Goal: Task Accomplishment & Management: Complete application form

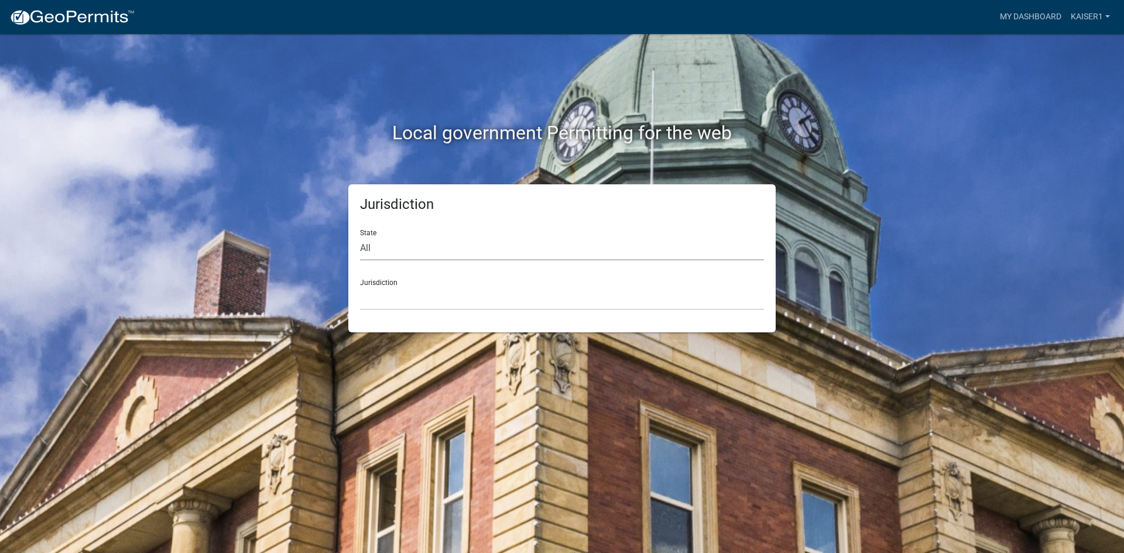
click at [365, 240] on select "All [US_STATE] [US_STATE] [US_STATE] [US_STATE] [US_STATE] [US_STATE] [US_STATE…" at bounding box center [562, 249] width 404 height 24
select select "[US_STATE]"
click at [360, 237] on select "All [US_STATE] [US_STATE] [US_STATE] [US_STATE] [US_STATE] [US_STATE] [US_STATE…" at bounding box center [562, 249] width 404 height 24
click at [381, 293] on select "[GEOGRAPHIC_DATA], [US_STATE] [GEOGRAPHIC_DATA], [US_STATE] [GEOGRAPHIC_DATA], …" at bounding box center [562, 298] width 404 height 24
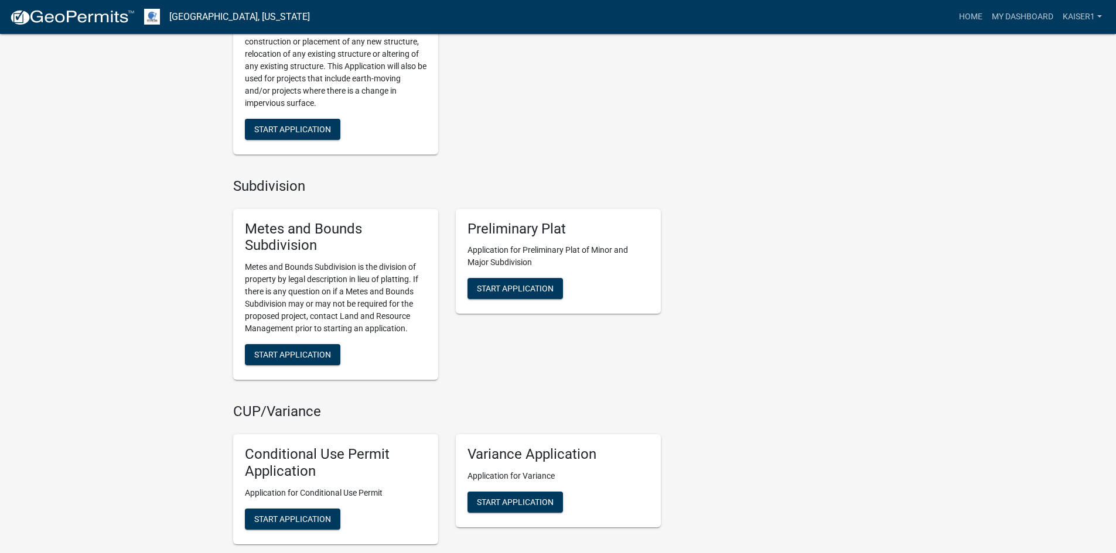
scroll to position [1054, 0]
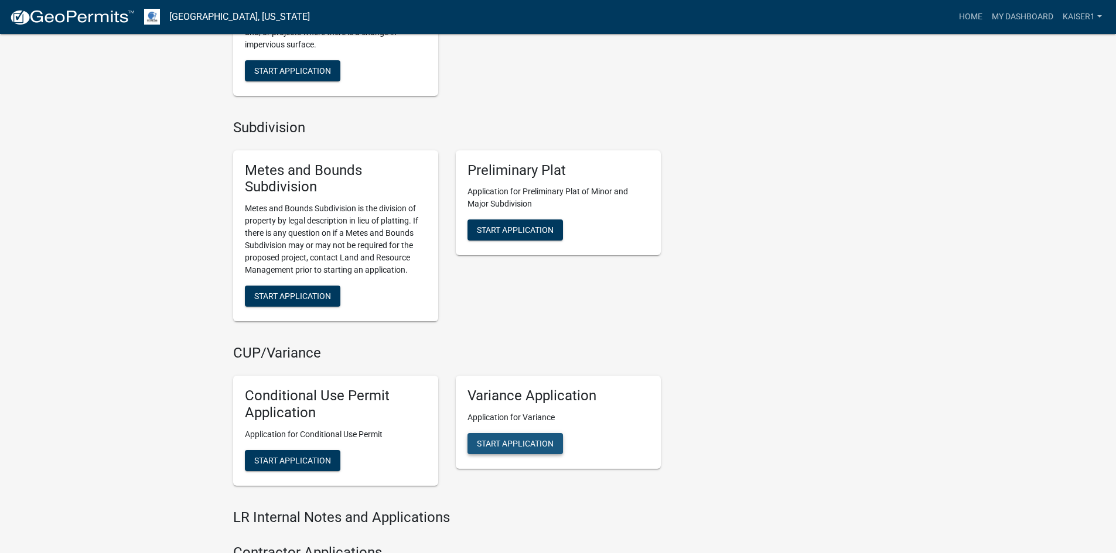
click at [490, 444] on span "Start Application" at bounding box center [515, 443] width 77 height 9
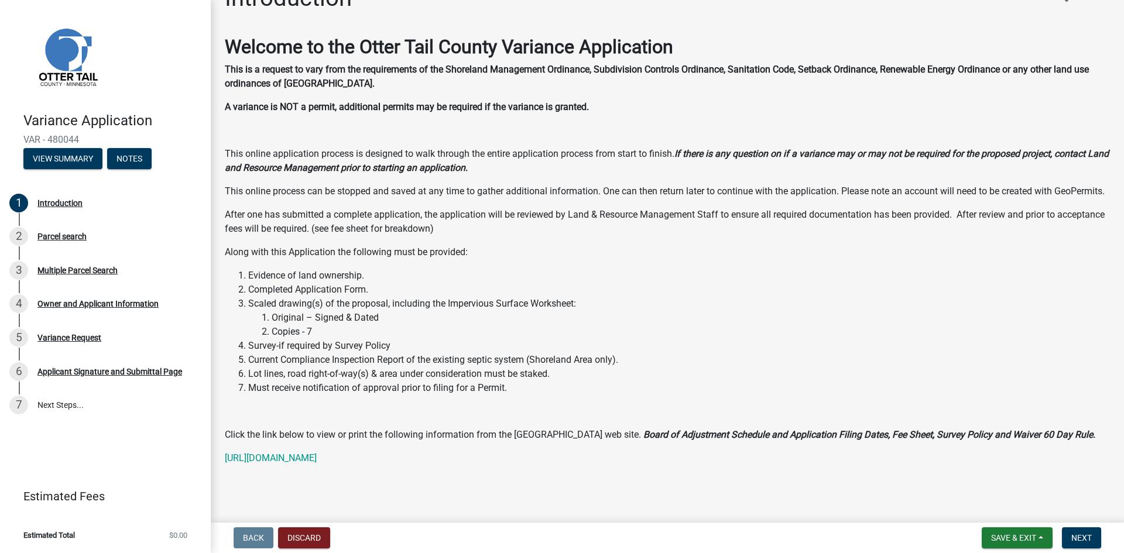
scroll to position [46, 0]
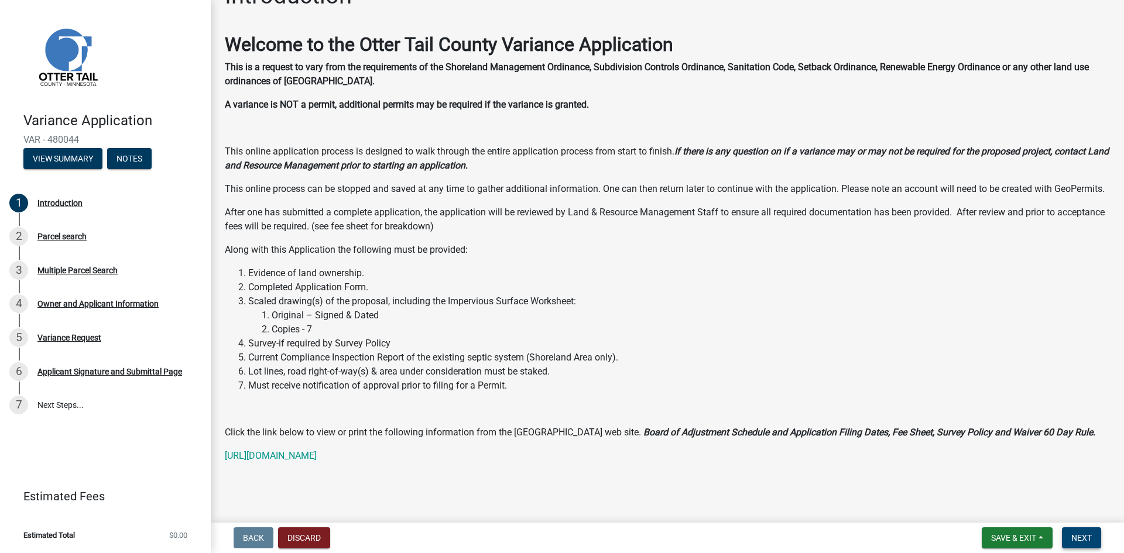
click at [1075, 540] on span "Next" at bounding box center [1082, 537] width 20 height 9
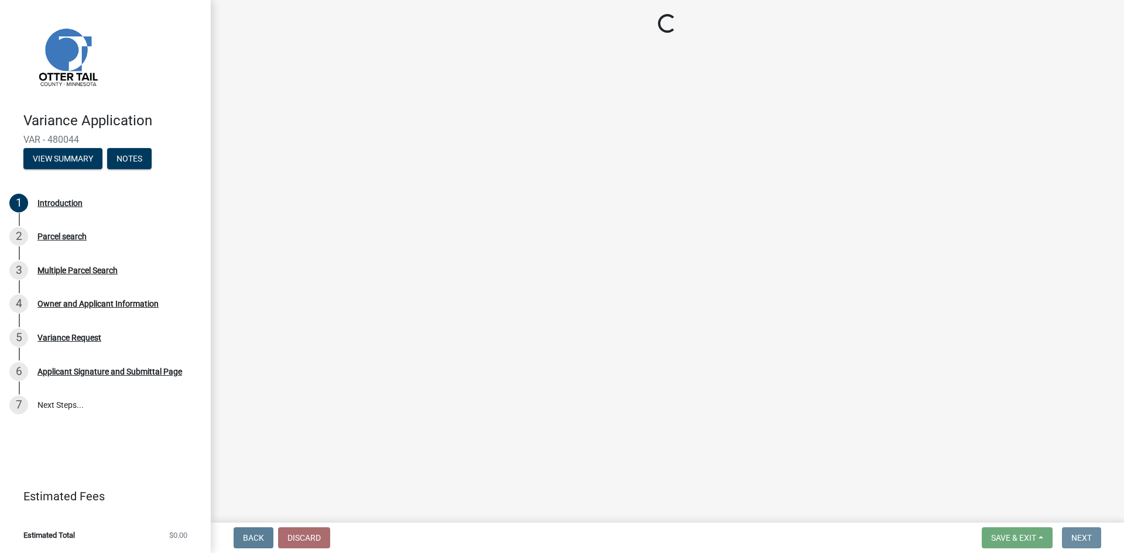
scroll to position [0, 0]
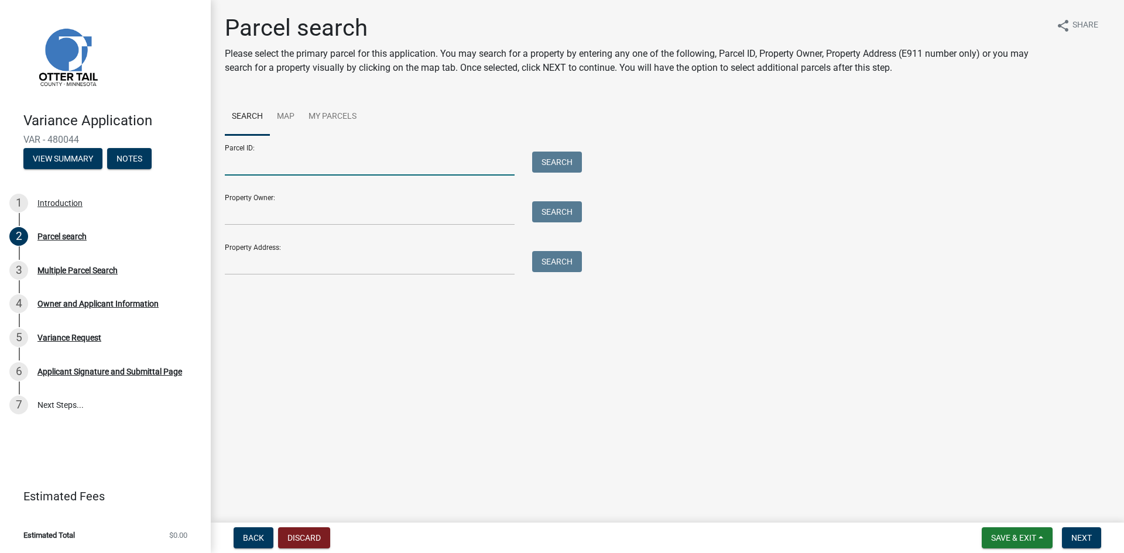
click at [258, 169] on input "Parcel ID:" at bounding box center [370, 164] width 290 height 24
type input "14000990525000"
click at [262, 218] on input "Property Owner:" at bounding box center [370, 213] width 290 height 24
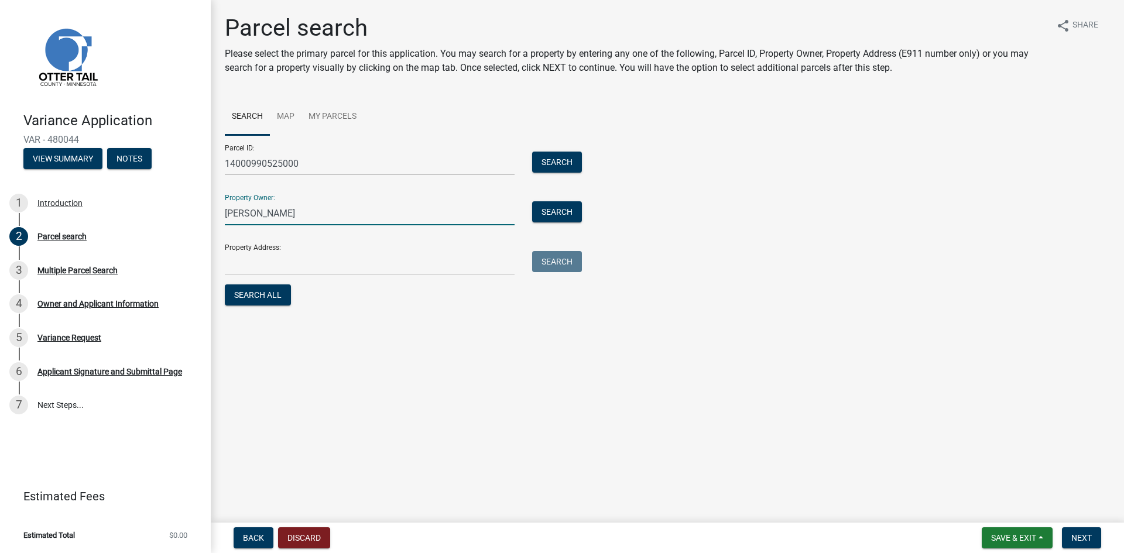
type input "[PERSON_NAME]"
click at [269, 265] on input "Property Address:" at bounding box center [370, 263] width 290 height 24
click at [654, 406] on main "Parcel search Please select the primary parcel for this application. You may se…" at bounding box center [668, 259] width 914 height 518
click at [546, 155] on button "Search" at bounding box center [557, 162] width 50 height 21
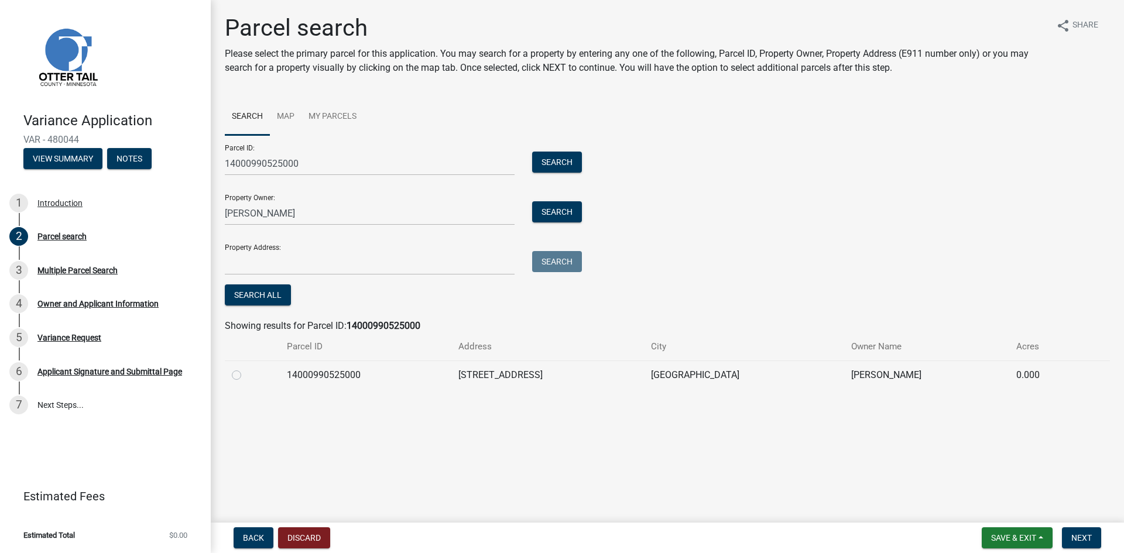
click at [246, 368] on label at bounding box center [246, 368] width 0 height 0
click at [246, 376] on input "radio" at bounding box center [250, 372] width 8 height 8
radio input "true"
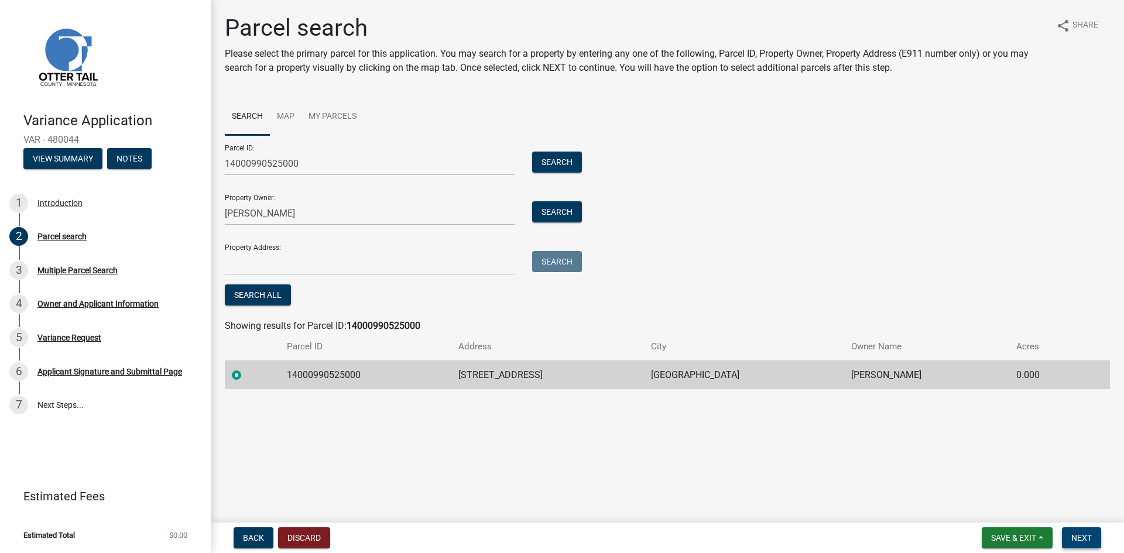
click at [1081, 539] on span "Next" at bounding box center [1082, 537] width 20 height 9
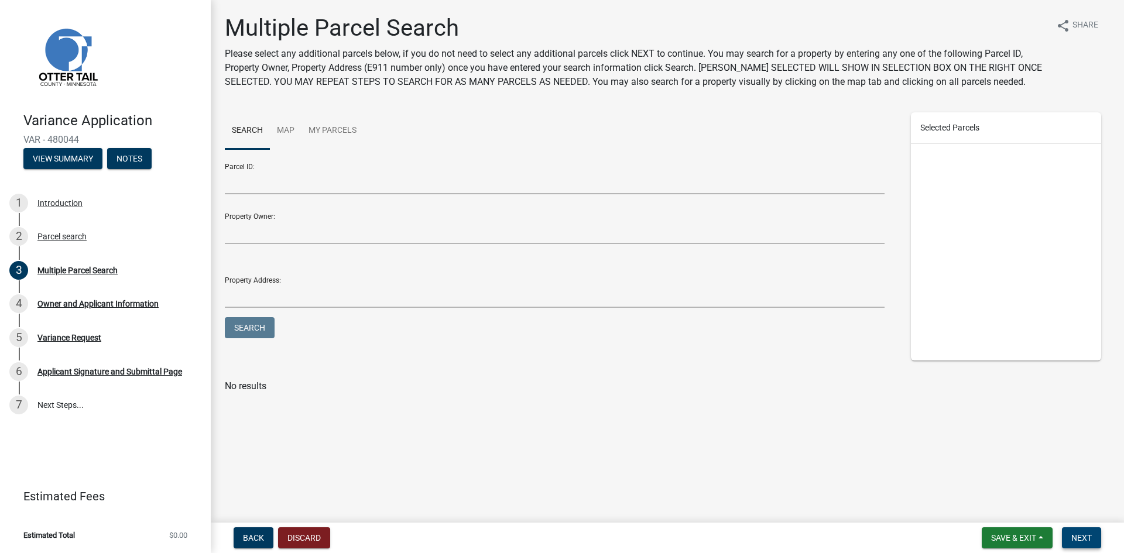
click at [1069, 532] on button "Next" at bounding box center [1081, 538] width 39 height 21
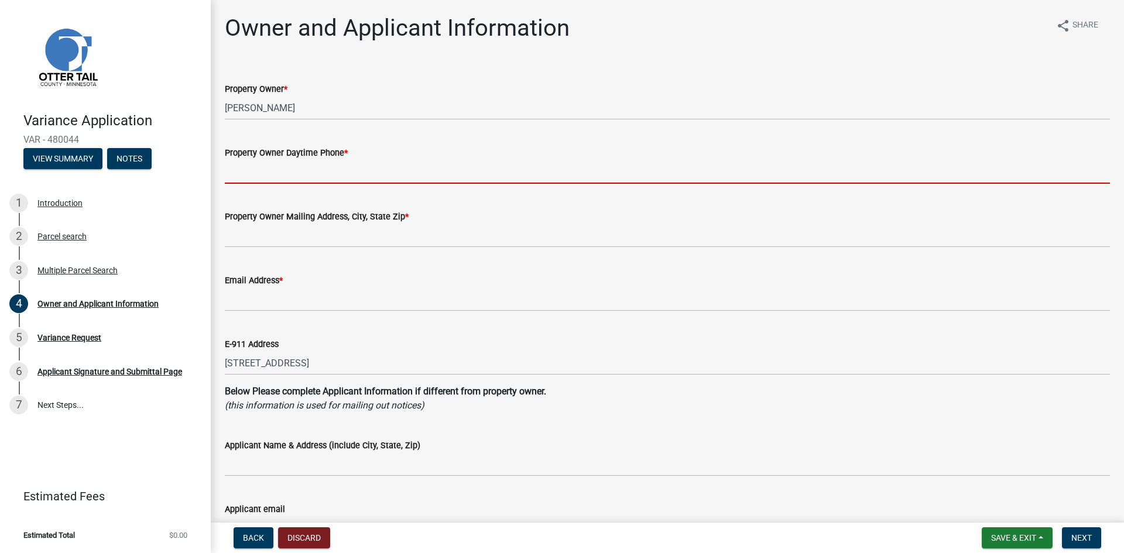
click at [278, 176] on input "Property Owner Daytime Phone *" at bounding box center [667, 172] width 885 height 24
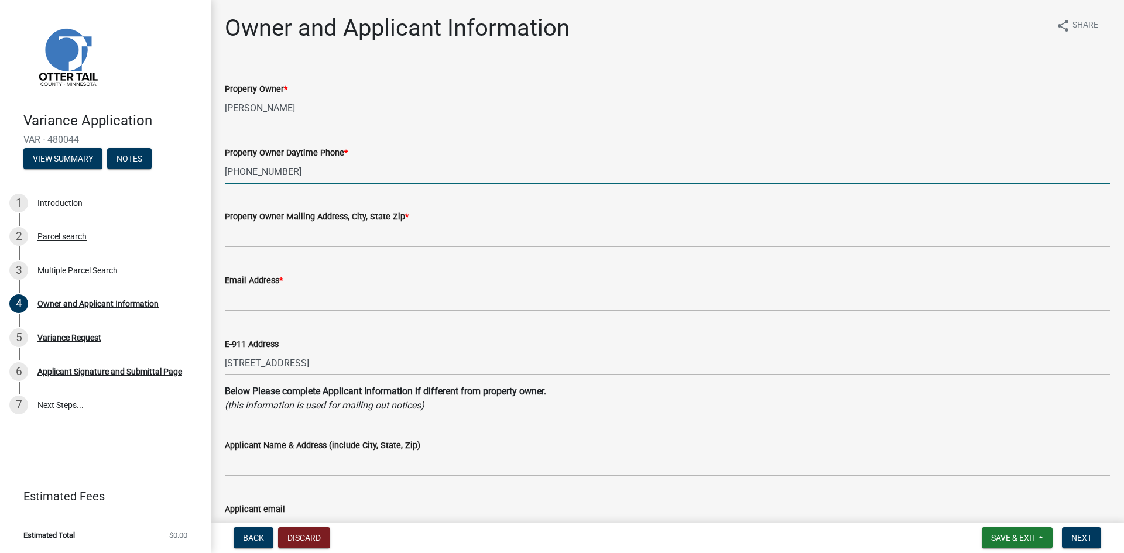
type input "[PHONE_NUMBER]"
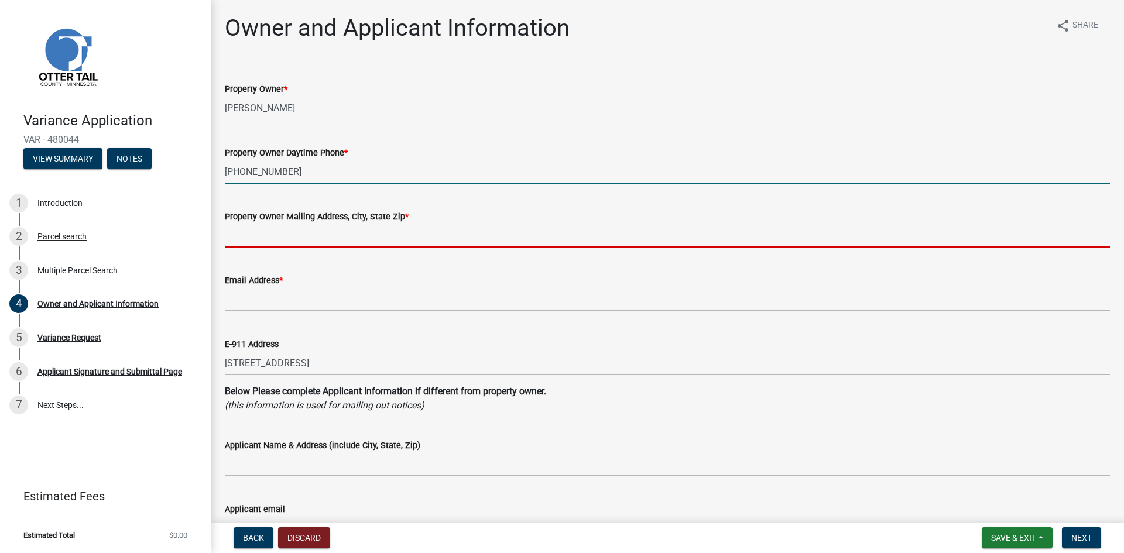
click at [250, 238] on input "Property Owner Mailing Address, City, State Zip *" at bounding box center [667, 236] width 885 height 24
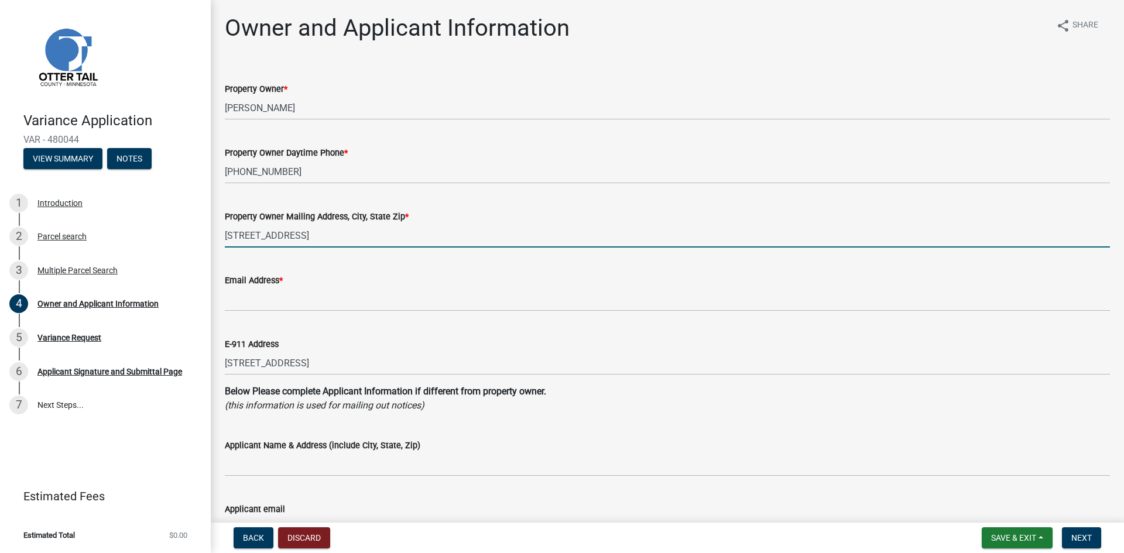
type input "[STREET_ADDRESS]"
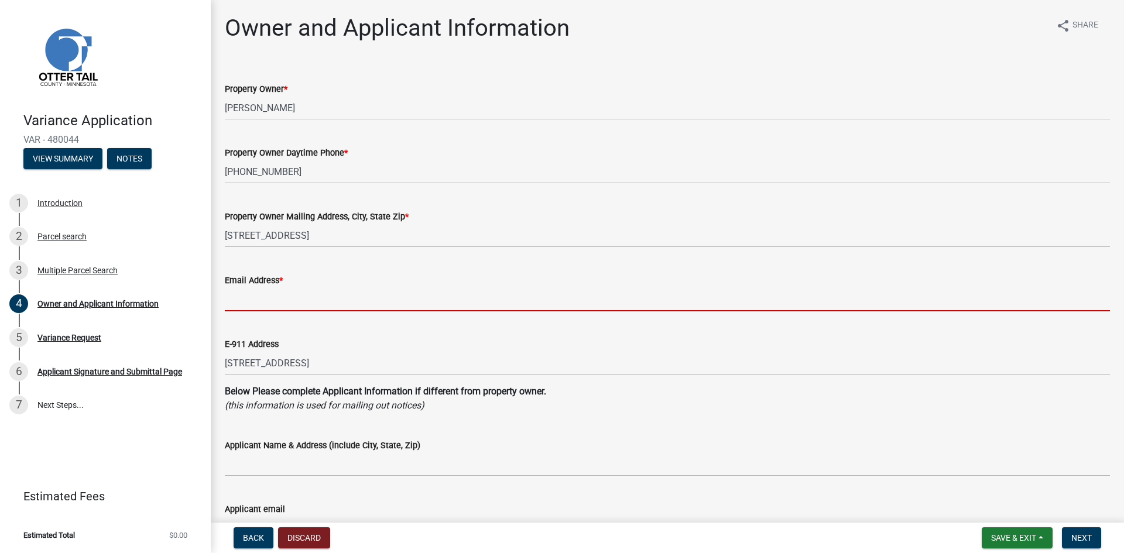
click at [249, 300] on input "Email Address *" at bounding box center [667, 300] width 885 height 24
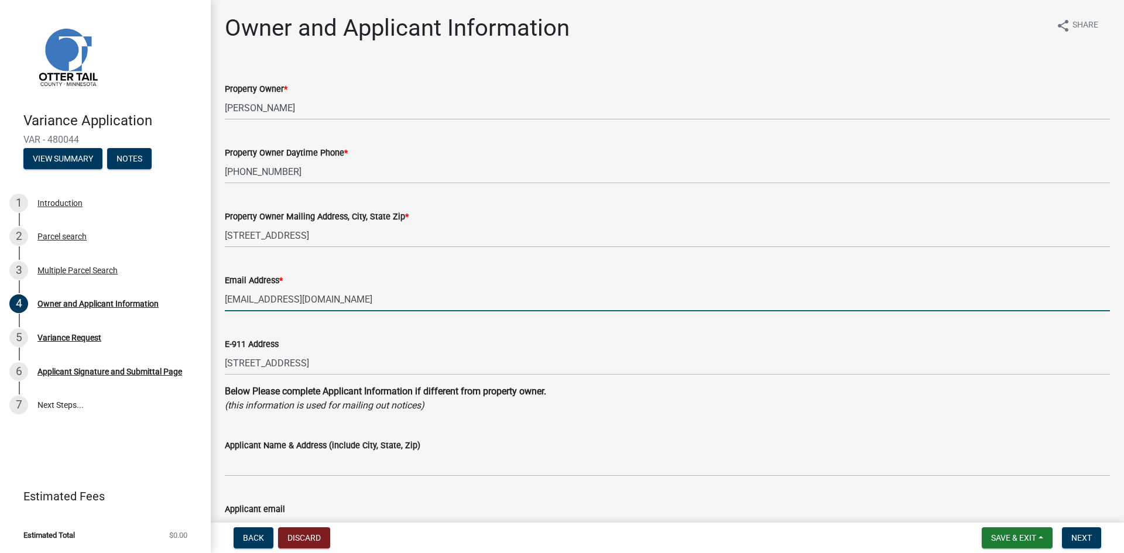
type input "[EMAIL_ADDRESS][DOMAIN_NAME]"
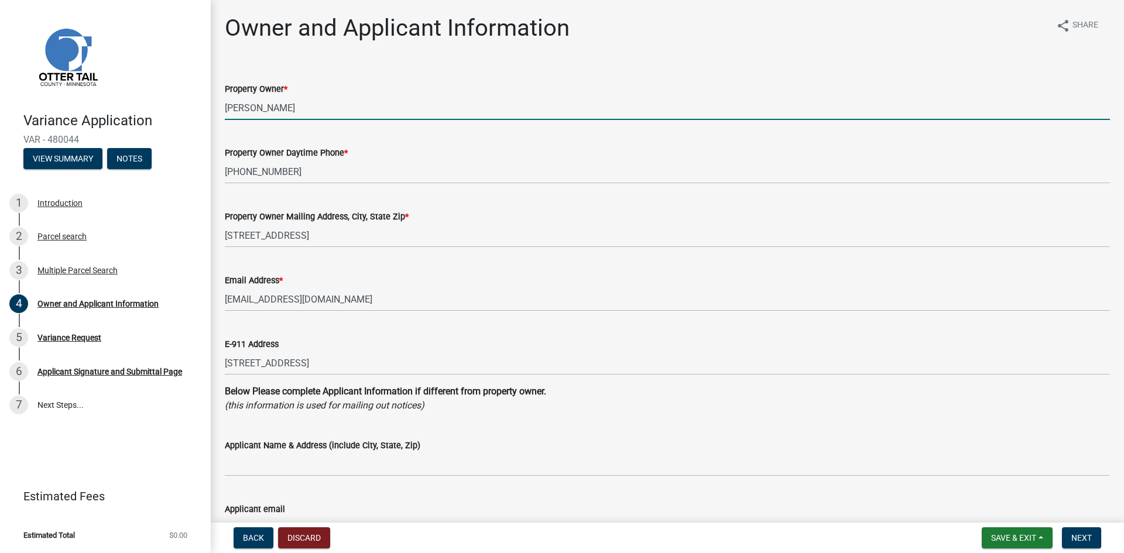
drag, startPoint x: 313, startPoint y: 104, endPoint x: 224, endPoint y: 115, distance: 90.3
click at [224, 115] on div "Property Owner * [PERSON_NAME]" at bounding box center [667, 93] width 903 height 54
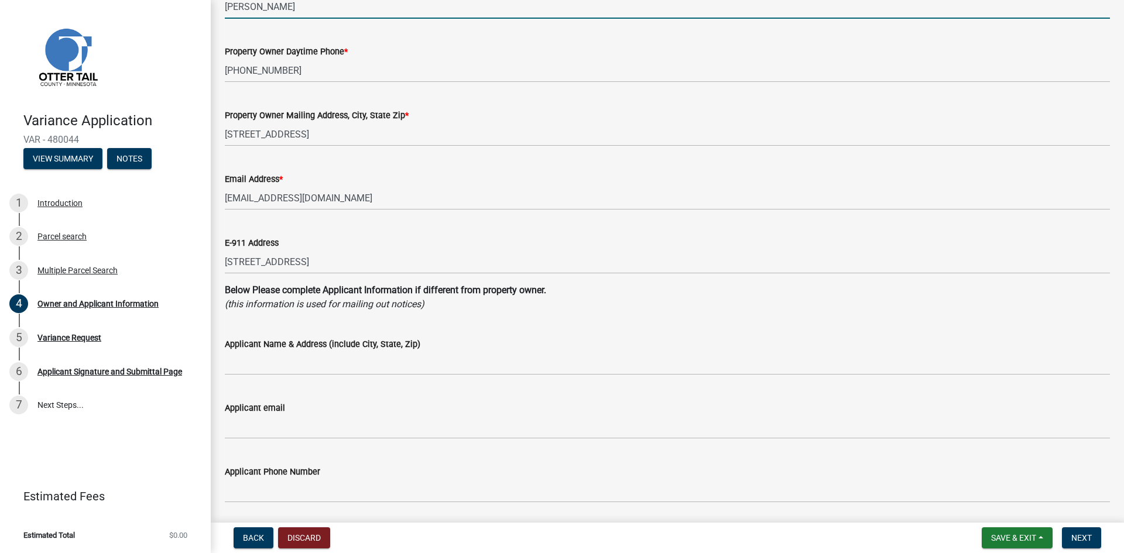
scroll to position [117, 0]
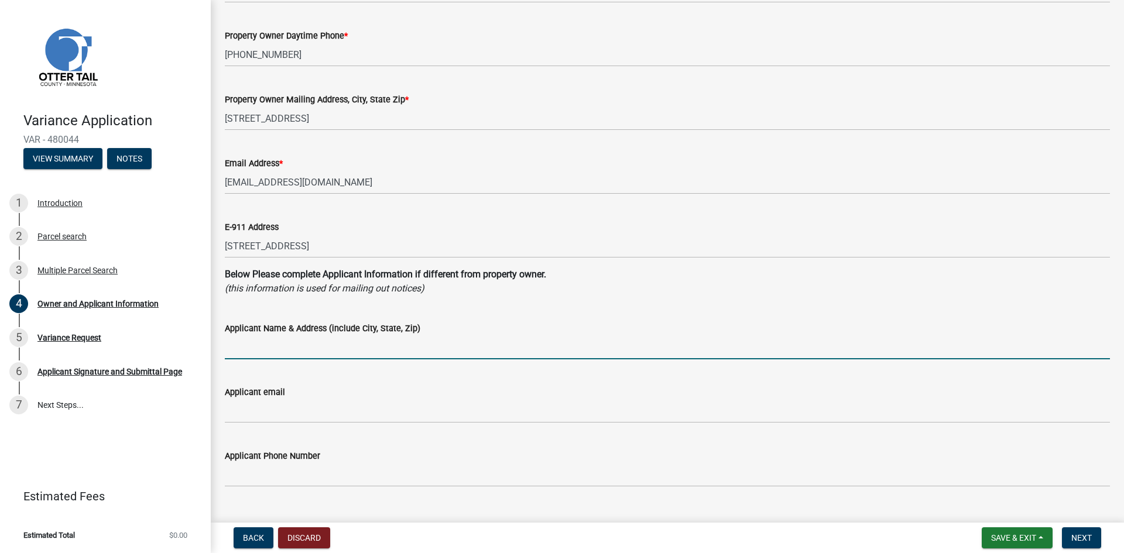
click at [285, 344] on input "Applicant Name & Address (include City, State, Zip)" at bounding box center [667, 348] width 885 height 24
paste input "[PERSON_NAME]"
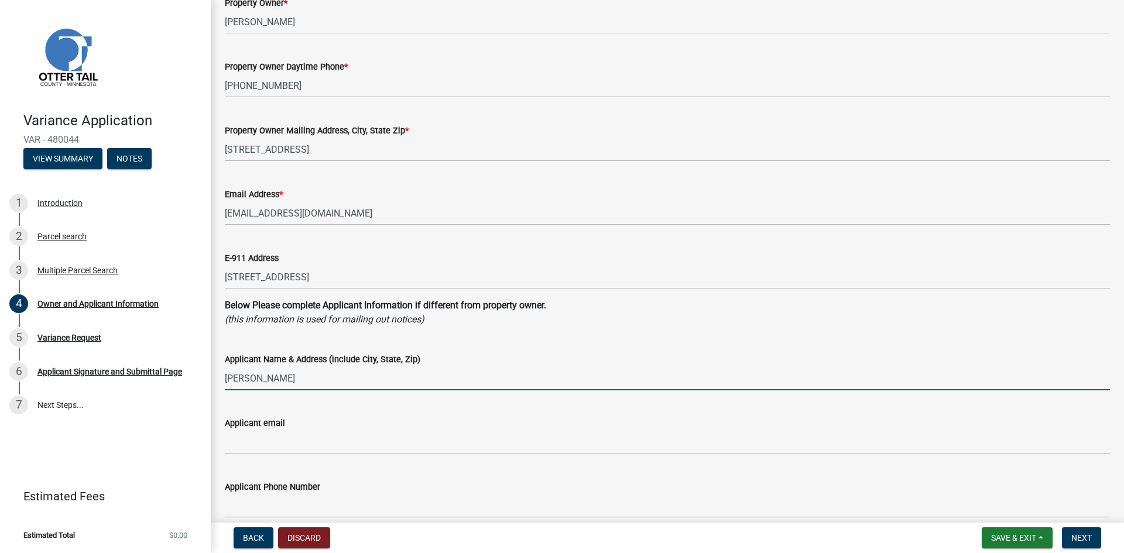
scroll to position [59, 0]
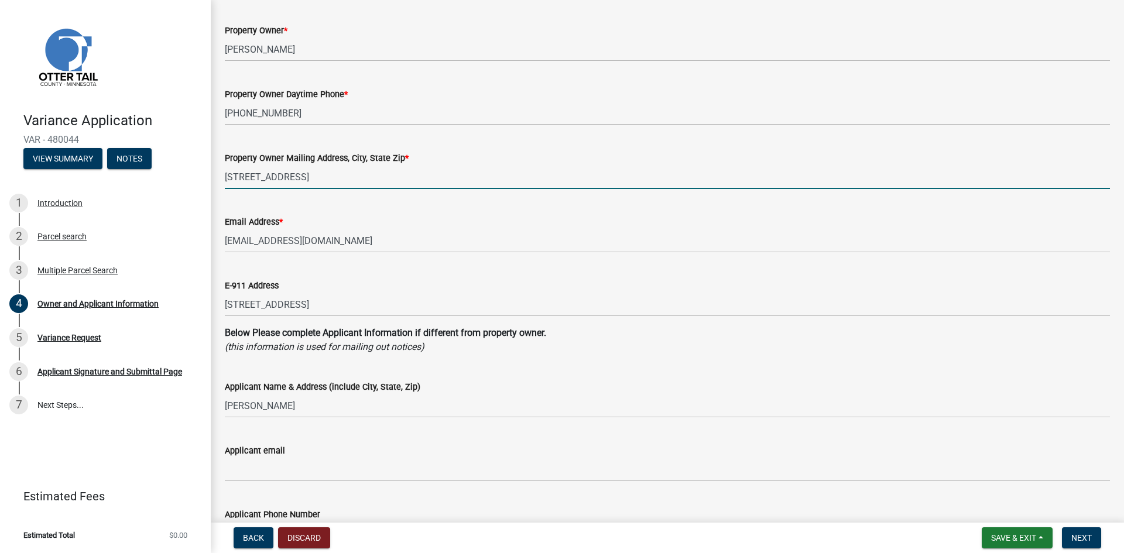
drag, startPoint x: 431, startPoint y: 180, endPoint x: 208, endPoint y: 173, distance: 222.6
click at [208, 173] on div "Variance Application VAR - 480044 View Summary Notes 1 Introduction 2 Parcel se…" at bounding box center [562, 276] width 1124 height 553
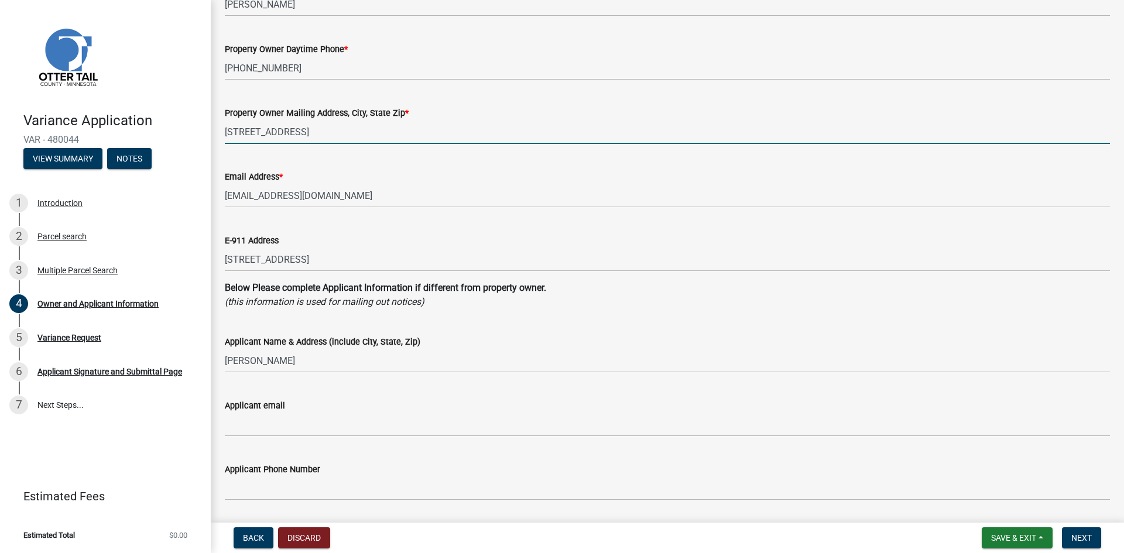
scroll to position [234, 0]
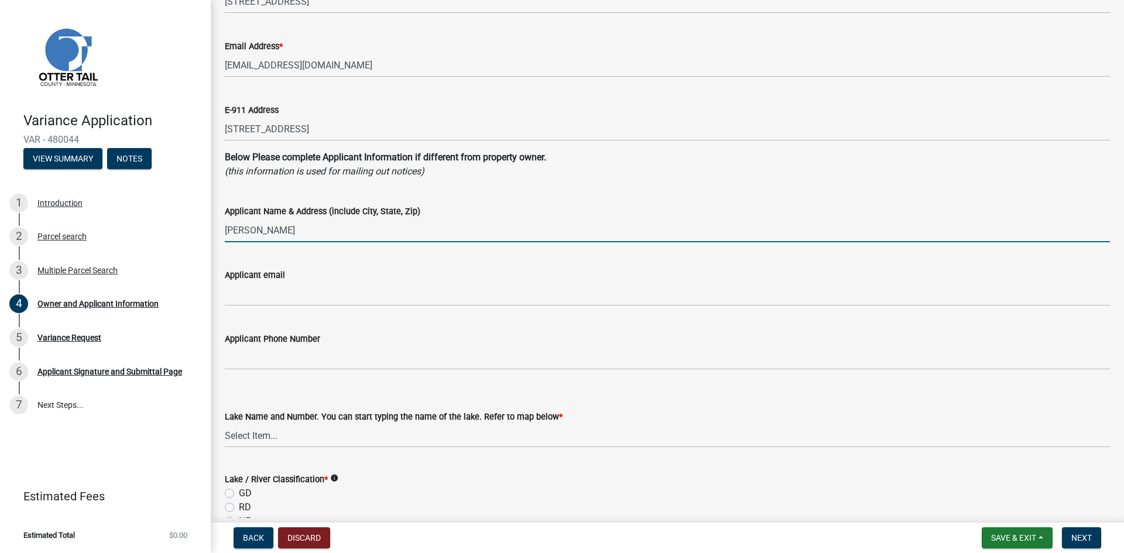
click at [323, 228] on input "[PERSON_NAME]" at bounding box center [667, 230] width 885 height 24
paste input "[STREET_ADDRESS]"
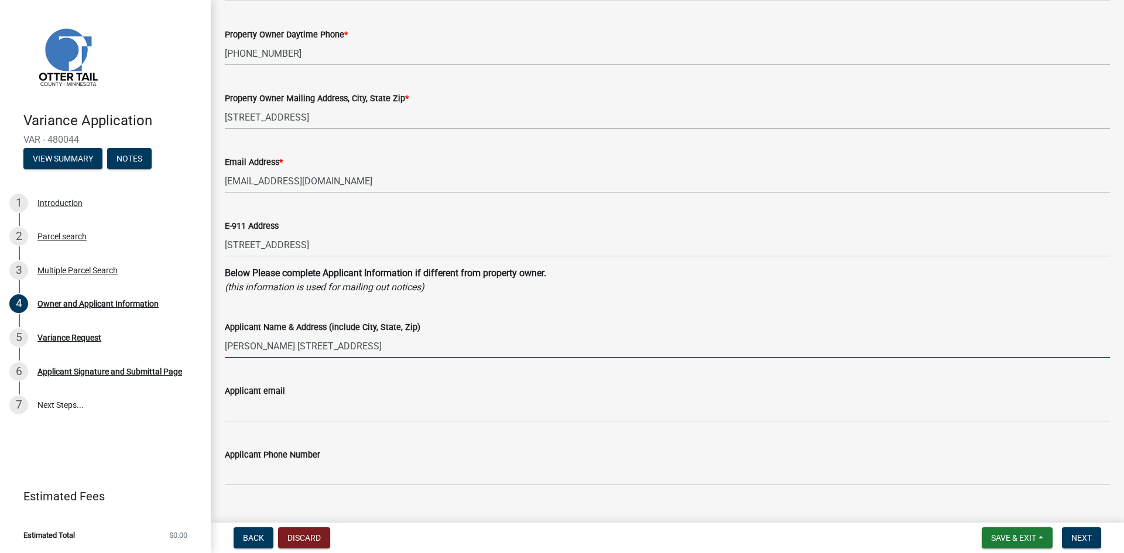
scroll to position [117, 0]
type input "[PERSON_NAME] [STREET_ADDRESS]"
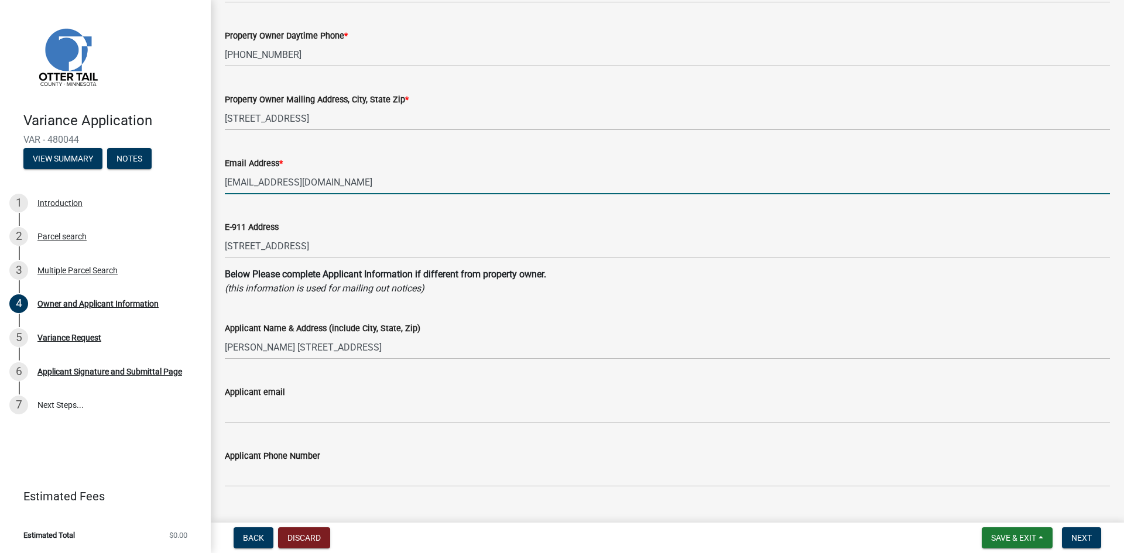
drag, startPoint x: 341, startPoint y: 180, endPoint x: 220, endPoint y: 177, distance: 121.8
click at [220, 177] on div "Email Address * [EMAIL_ADDRESS][DOMAIN_NAME]" at bounding box center [667, 167] width 903 height 54
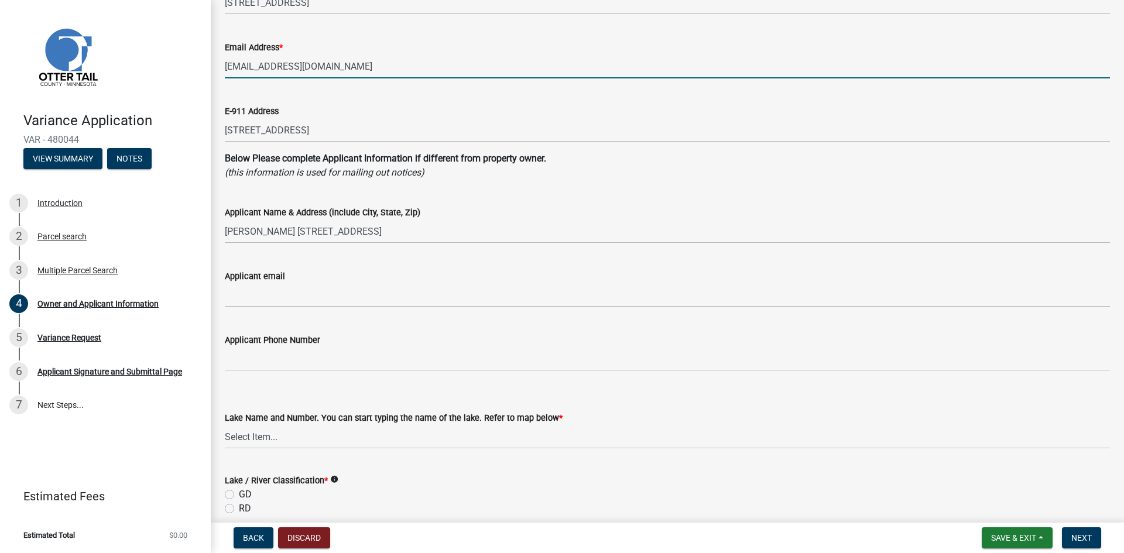
scroll to position [234, 0]
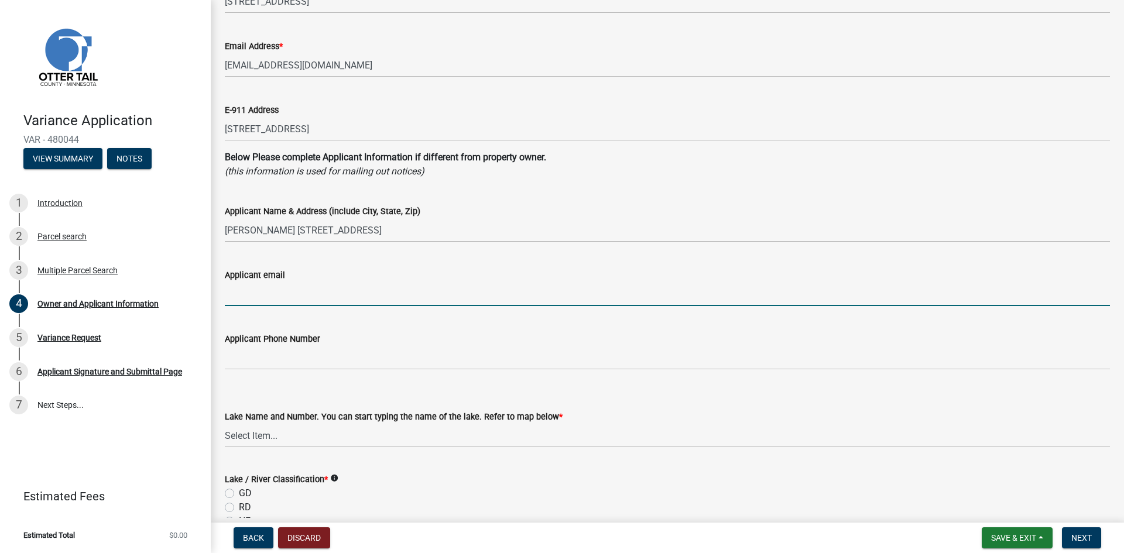
click at [244, 288] on input "Applicant email" at bounding box center [667, 294] width 885 height 24
paste input "[EMAIL_ADDRESS][DOMAIN_NAME]"
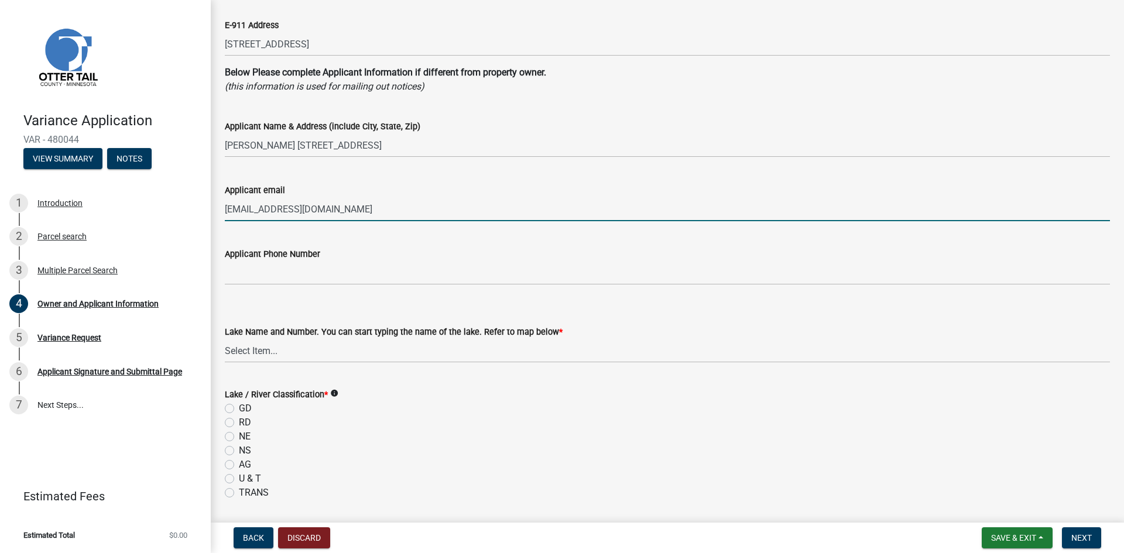
scroll to position [351, 0]
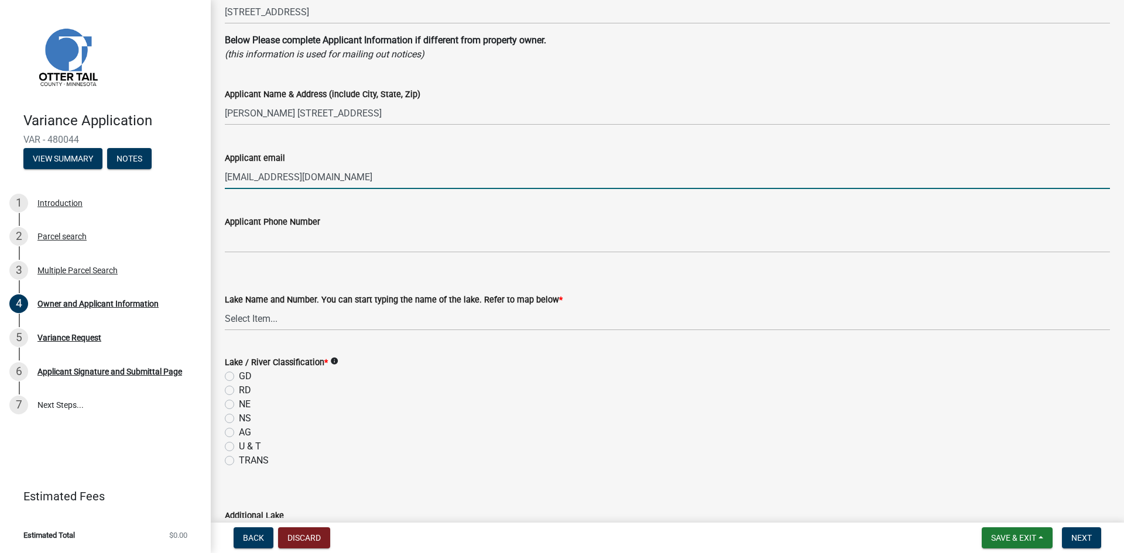
type input "[EMAIL_ADDRESS][DOMAIN_NAME]"
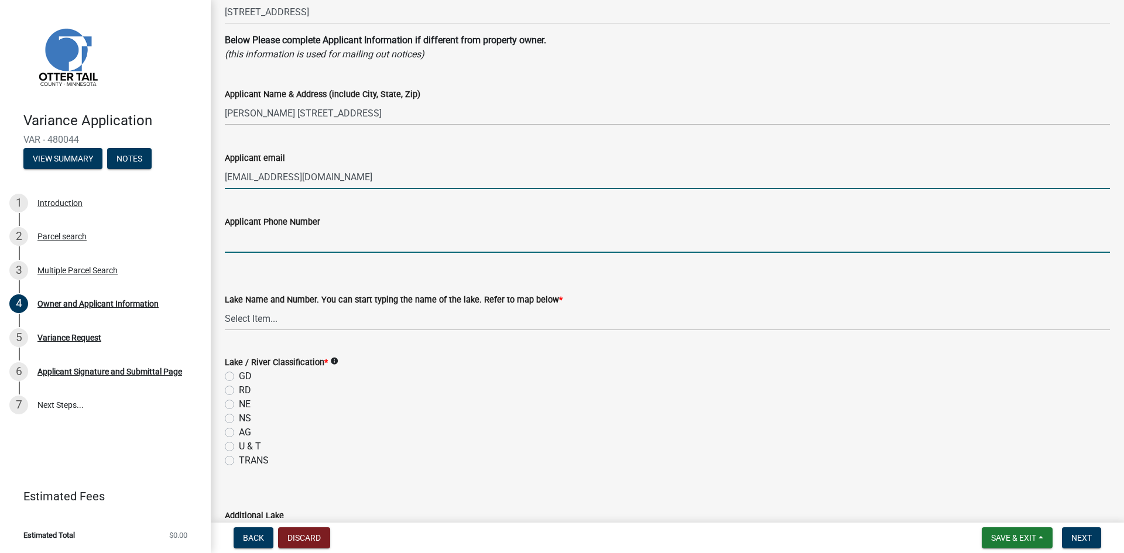
click at [265, 243] on input "Applicant Phone Number" at bounding box center [667, 241] width 885 height 24
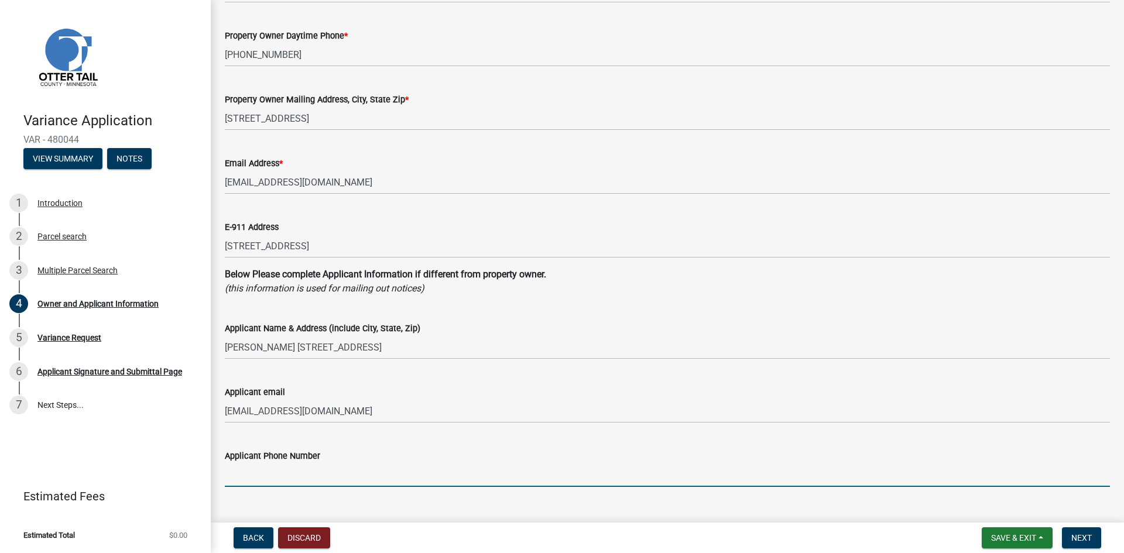
scroll to position [59, 0]
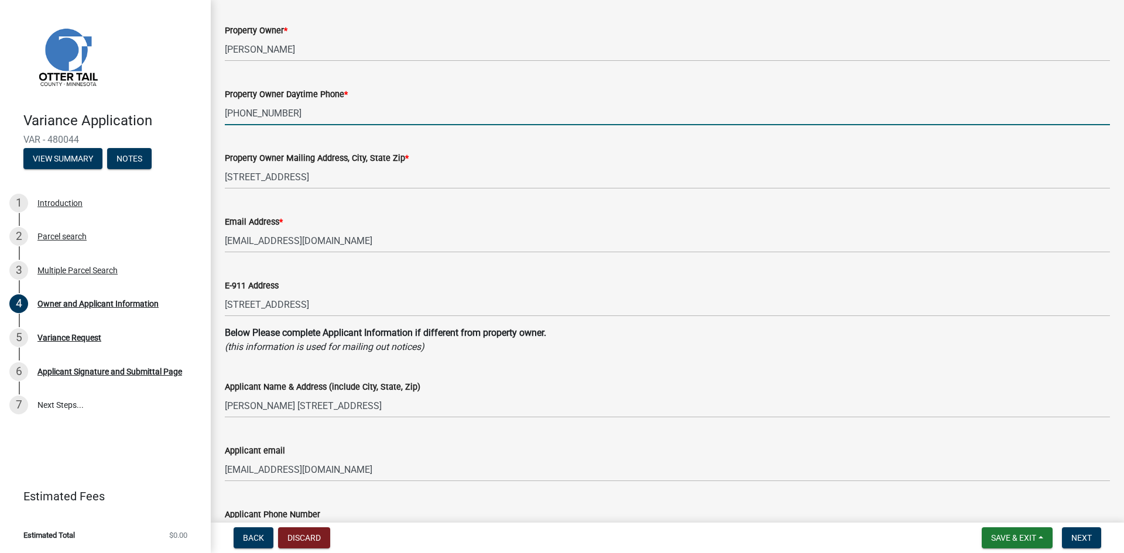
drag, startPoint x: 290, startPoint y: 111, endPoint x: 216, endPoint y: 111, distance: 73.8
click at [216, 111] on div "Property Owner Daytime Phone * [PHONE_NUMBER]" at bounding box center [667, 98] width 903 height 54
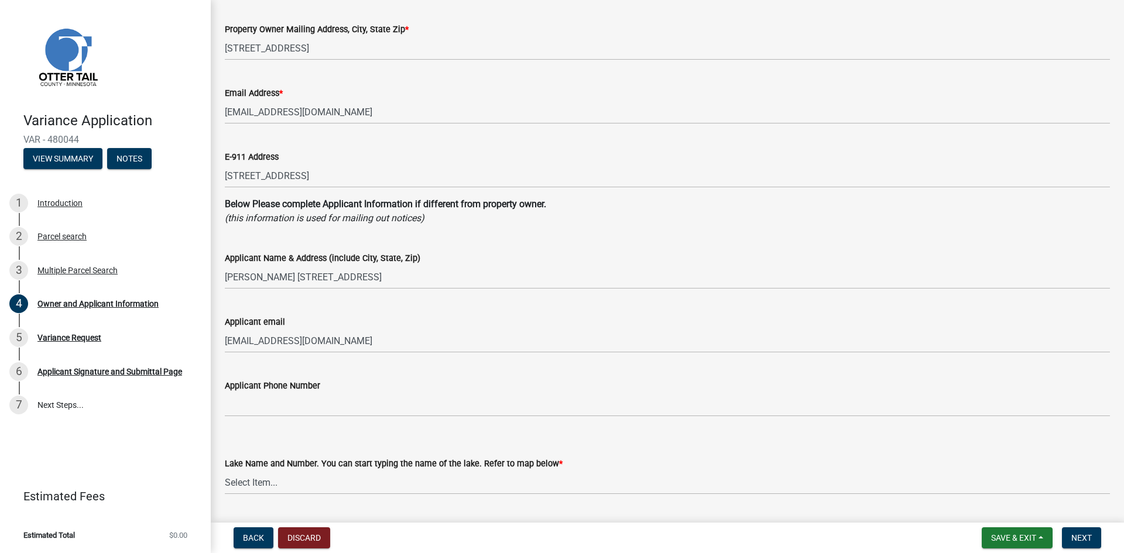
scroll to position [293, 0]
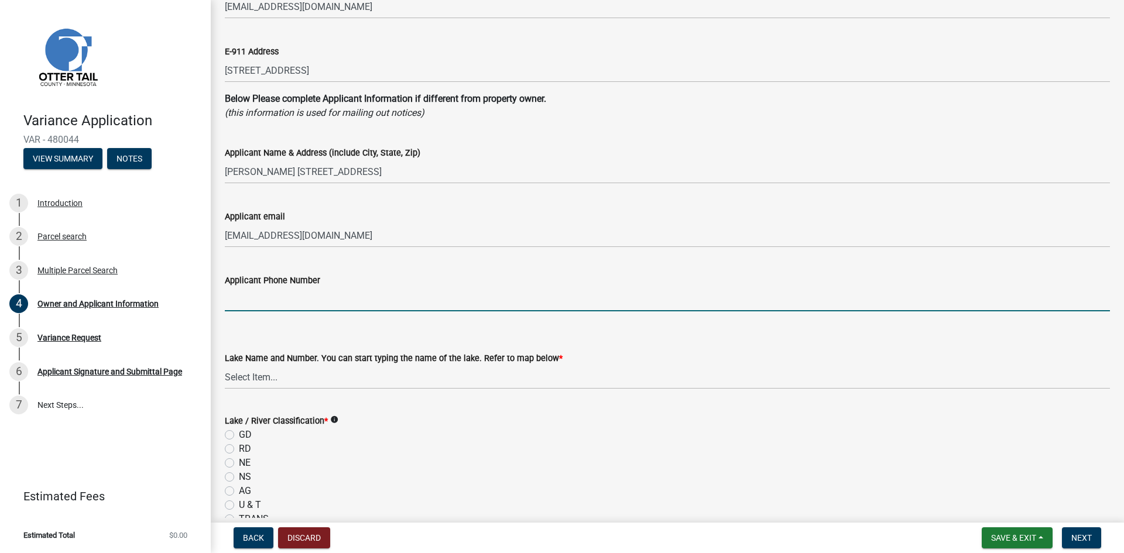
click at [279, 300] on input "Applicant Phone Number" at bounding box center [667, 300] width 885 height 24
paste input "[PHONE_NUMBER]"
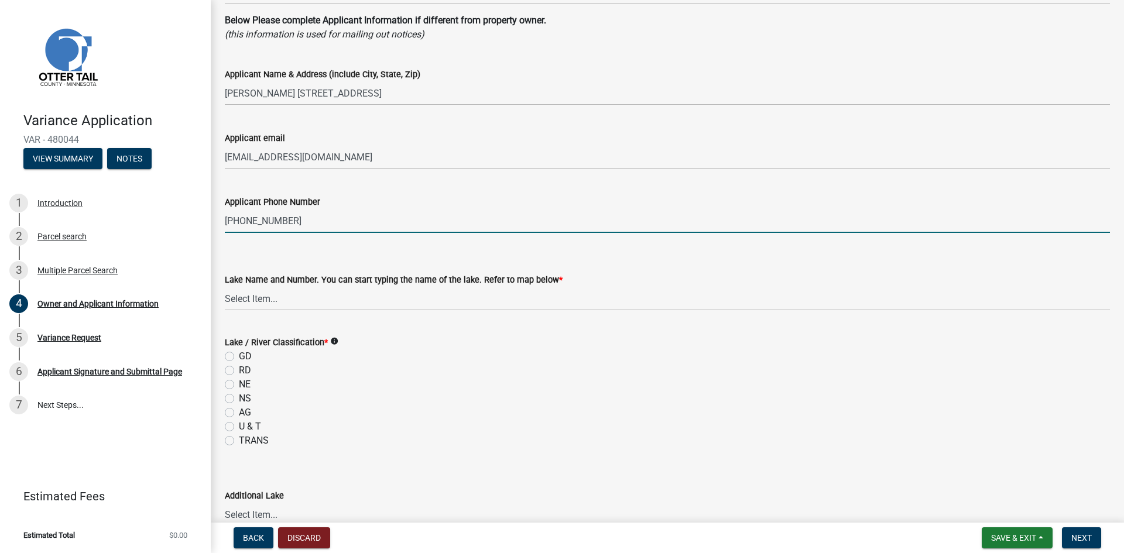
scroll to position [410, 0]
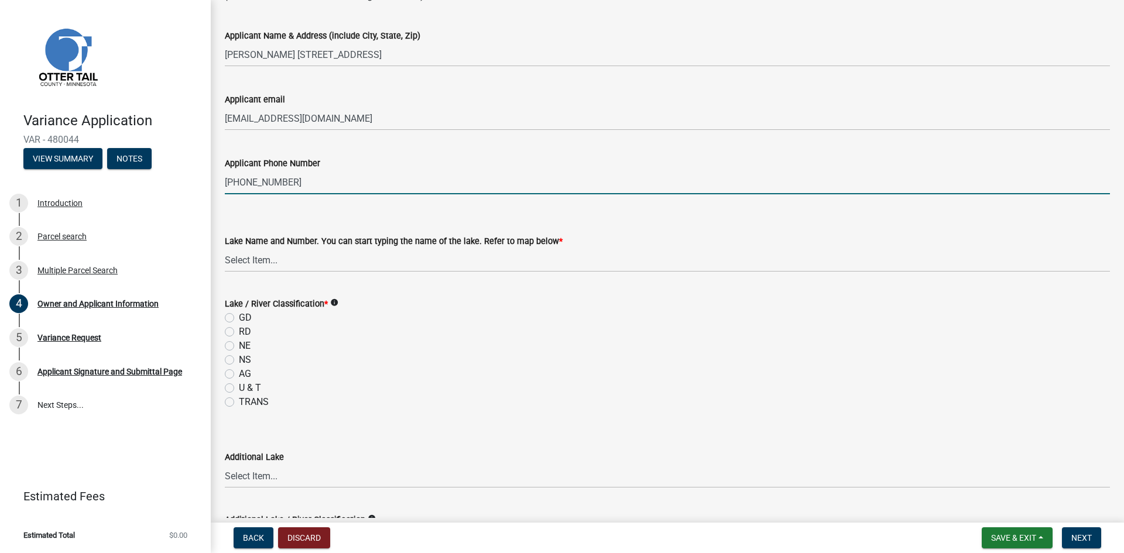
type input "[PHONE_NUMBER]"
click at [260, 257] on select "Select Item... None [PERSON_NAME] 56-031 [PERSON_NAME] 56-118 [PERSON_NAME] 56-…" at bounding box center [667, 260] width 885 height 24
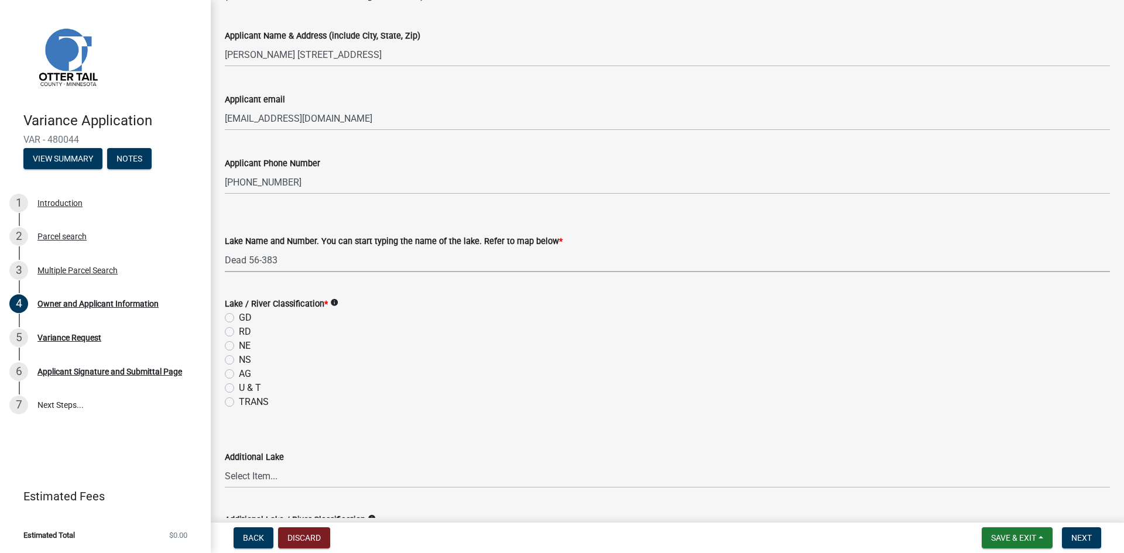
click at [225, 248] on select "Select Item... None [PERSON_NAME] 56-031 [PERSON_NAME] 56-118 [PERSON_NAME] 56-…" at bounding box center [667, 260] width 885 height 24
select select "da3f784e-0010-43cd-bd09-4cbc046e05e4"
click at [239, 350] on label "NE" at bounding box center [245, 346] width 12 height 14
click at [239, 347] on input "NE" at bounding box center [243, 343] width 8 height 8
radio input "true"
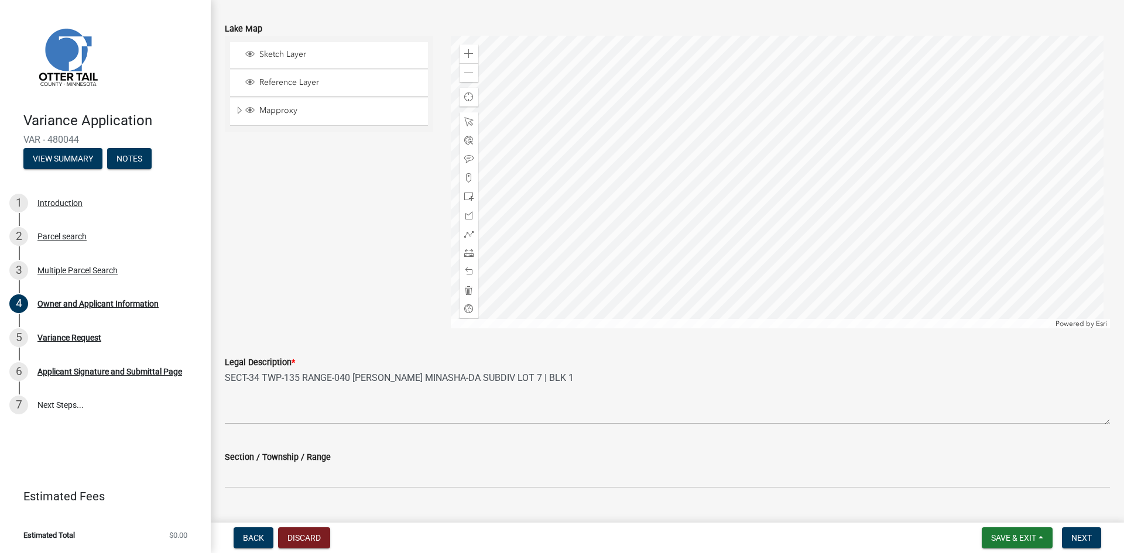
scroll to position [1049, 0]
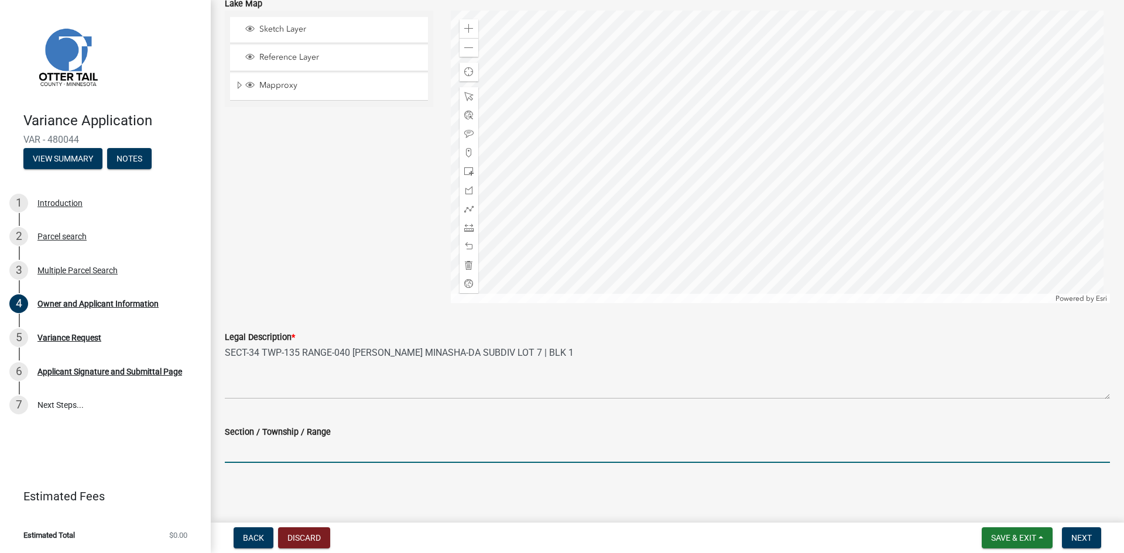
click at [300, 450] on input "Section / Township / Range" at bounding box center [667, 451] width 885 height 24
type input "34/135/040"
click at [1084, 534] on span "Next" at bounding box center [1082, 537] width 20 height 9
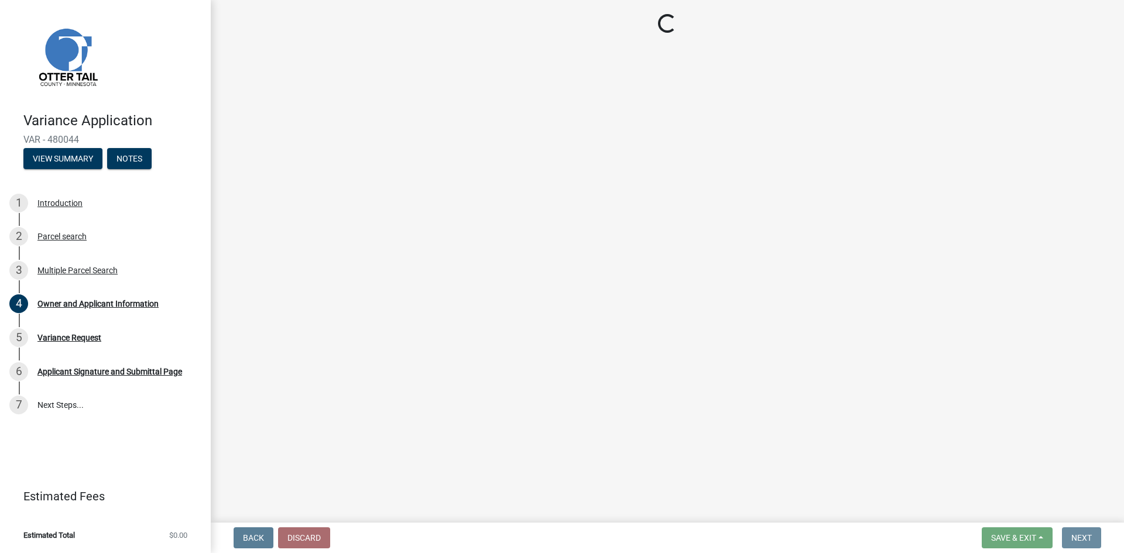
scroll to position [0, 0]
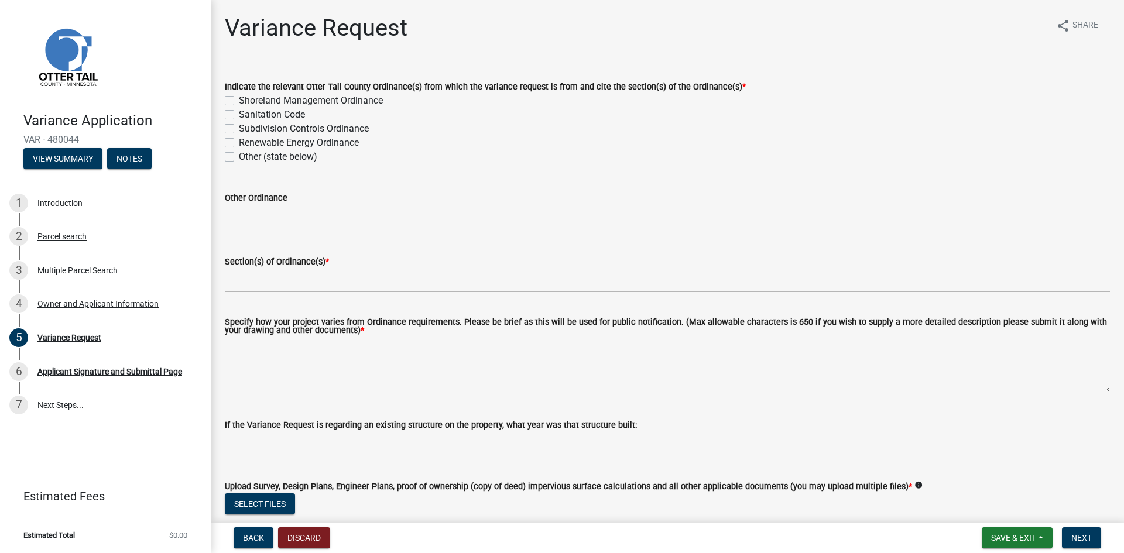
click at [239, 112] on label "Sanitation Code" at bounding box center [272, 115] width 66 height 14
click at [239, 112] on input "Sanitation Code" at bounding box center [243, 112] width 8 height 8
checkbox input "true"
checkbox input "false"
checkbox input "true"
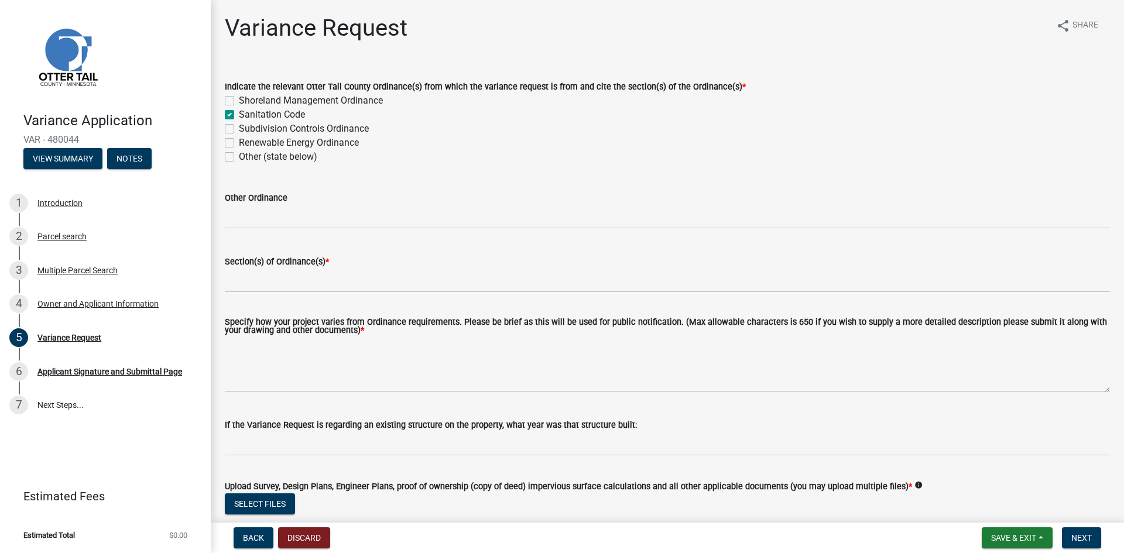
checkbox input "false"
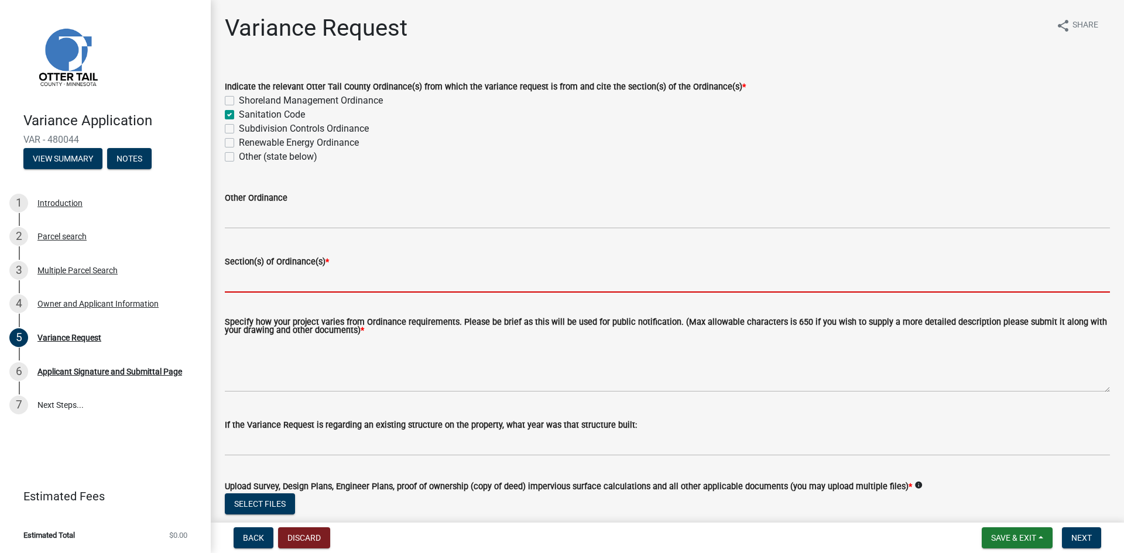
click at [248, 272] on input "Section(s) of Ordinance(s) *" at bounding box center [667, 281] width 885 height 24
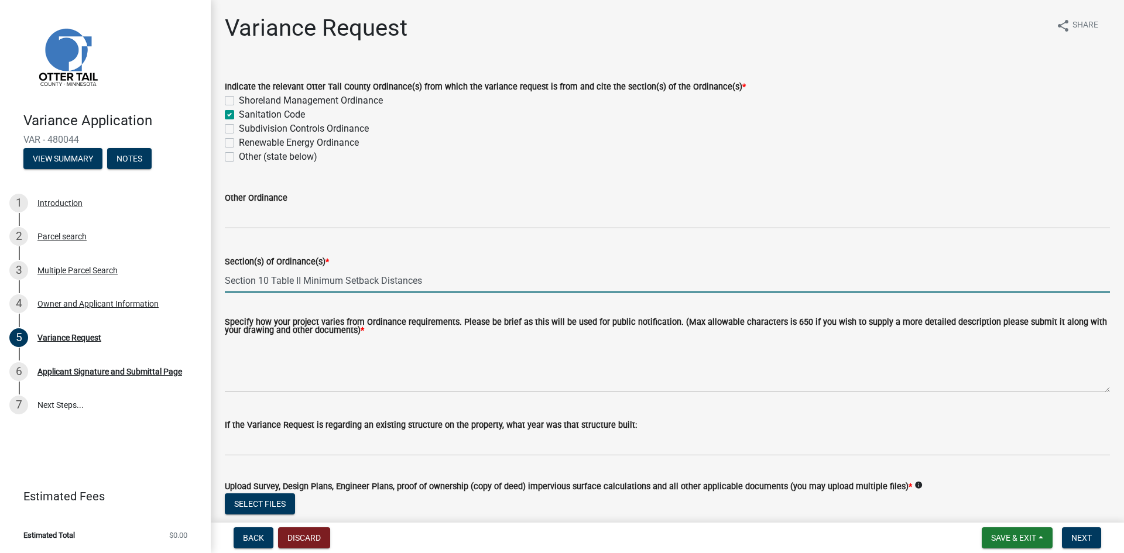
type input "Section 10 Table II Minimum Setback Distances"
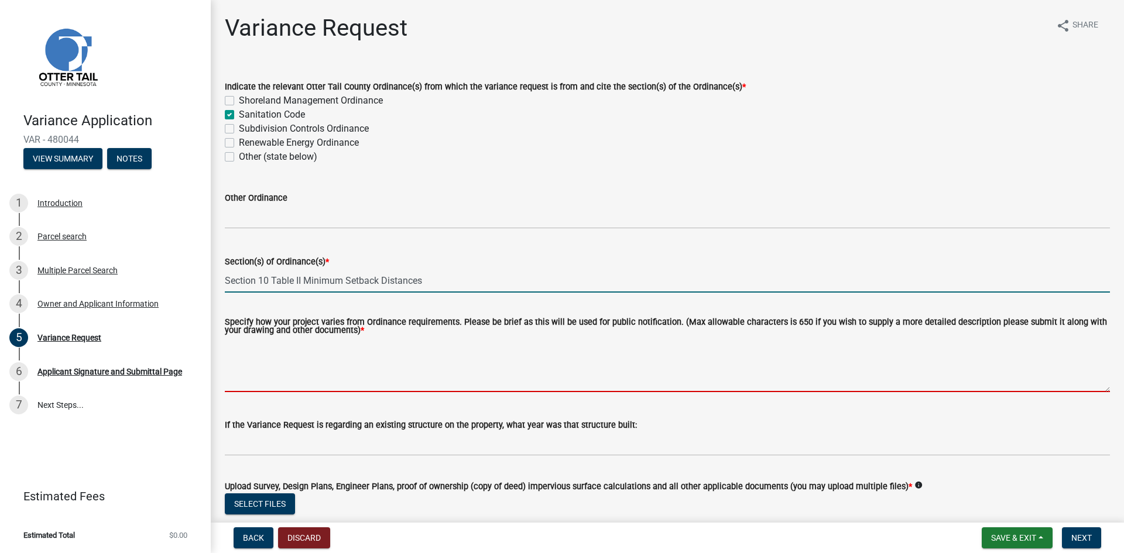
click at [259, 372] on textarea "Specify how your project varies from Ordinance requirements. Please be brief as…" at bounding box center [667, 364] width 885 height 55
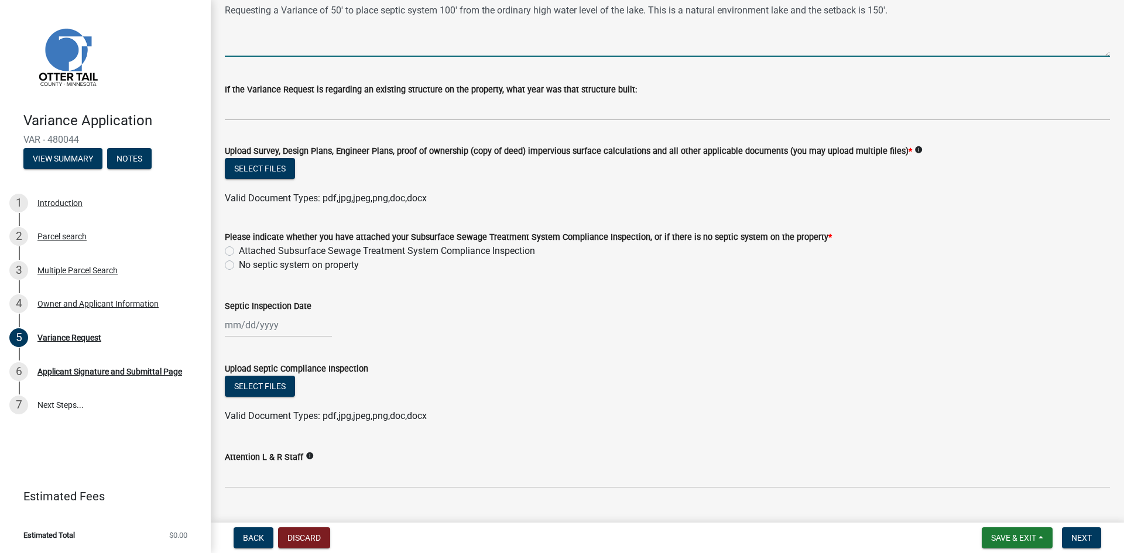
scroll to position [351, 0]
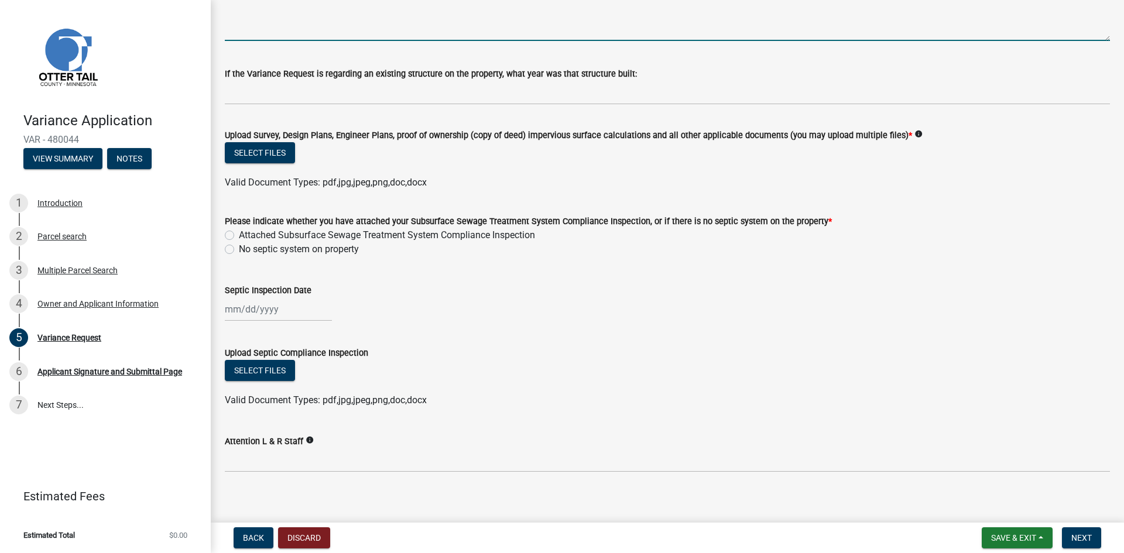
type textarea "Requesting a Variance of 50' to place septic system 100' from the ordinary high…"
click at [239, 238] on label "Attached Subsurface Sewage Treatment System Compliance Inspection" at bounding box center [387, 235] width 296 height 14
click at [239, 236] on input "Attached Subsurface Sewage Treatment System Compliance Inspection" at bounding box center [243, 232] width 8 height 8
radio input "true"
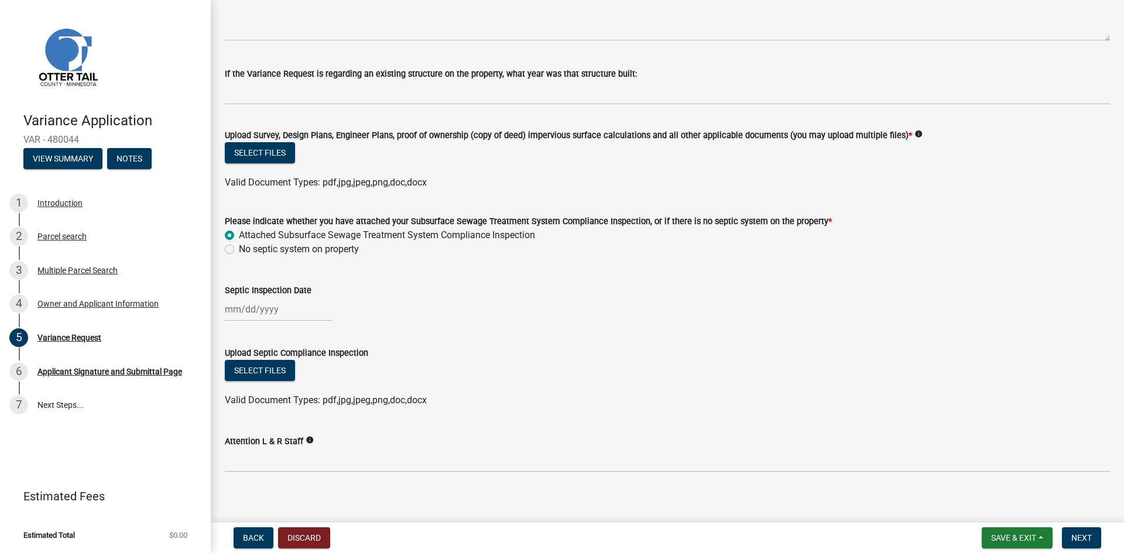
click at [239, 236] on label "Attached Subsurface Sewage Treatment System Compliance Inspection" at bounding box center [387, 235] width 296 height 14
click at [239, 236] on input "Attached Subsurface Sewage Treatment System Compliance Inspection" at bounding box center [243, 232] width 8 height 8
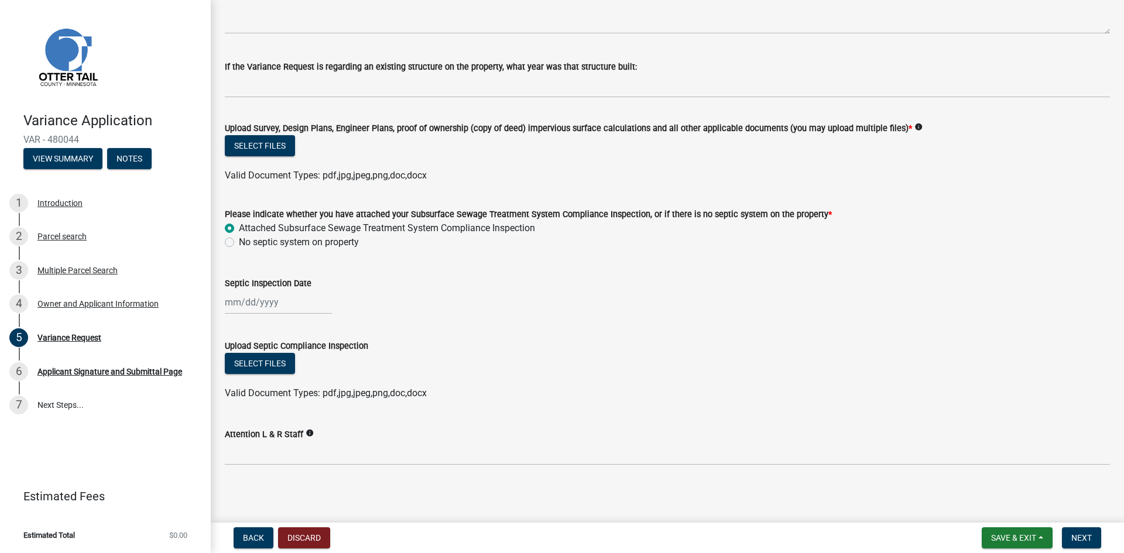
scroll to position [361, 0]
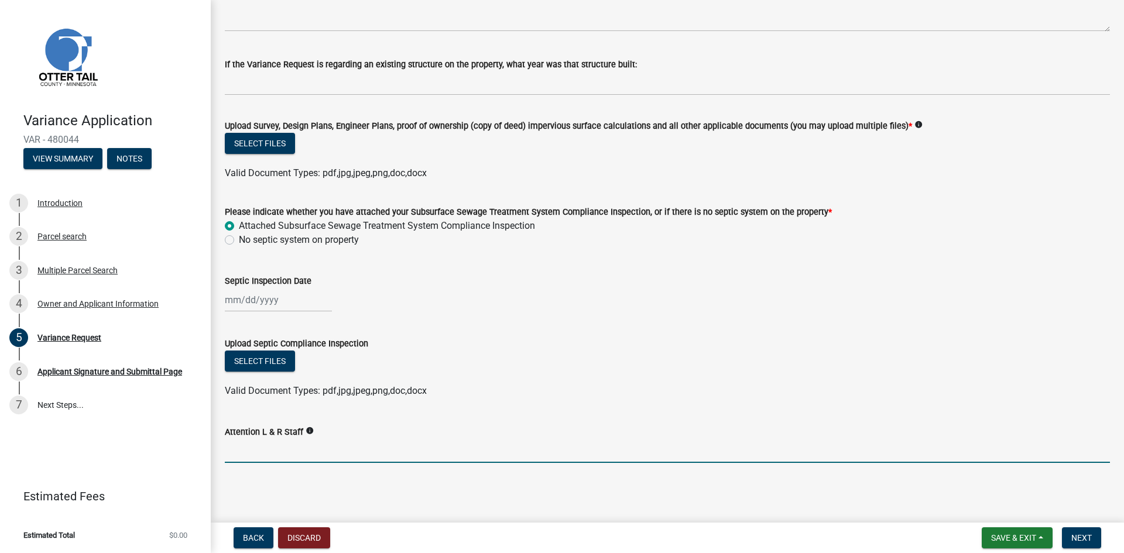
click at [252, 446] on input "Attention L & R Staff" at bounding box center [667, 451] width 885 height 24
type input "[PERSON_NAME]"
click at [1087, 538] on span "Next" at bounding box center [1082, 537] width 20 height 9
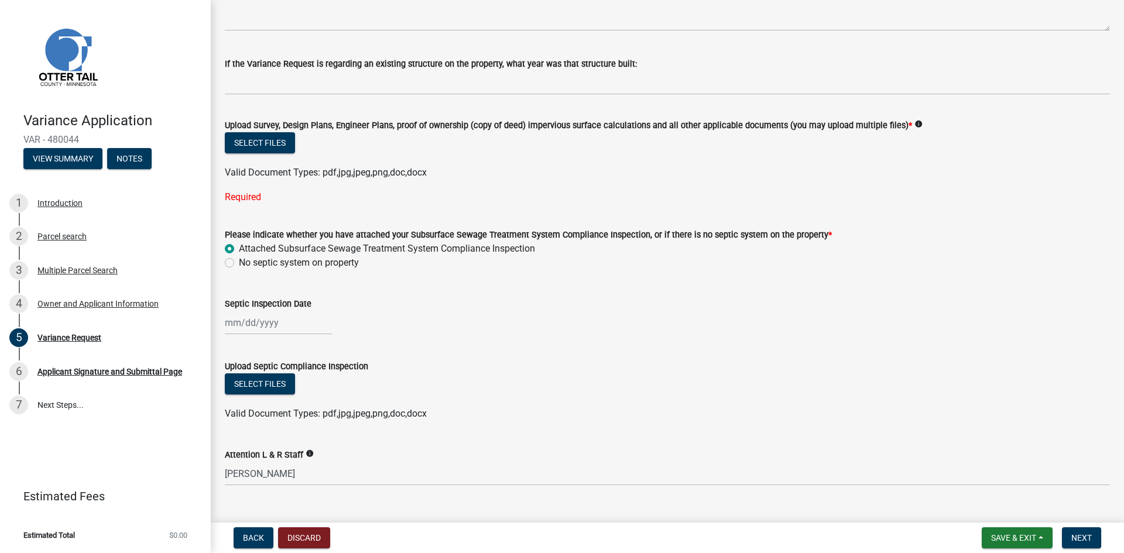
click at [224, 247] on div "Please indicate whether you have attached your Subsurface Sewage Treatment Syst…" at bounding box center [667, 242] width 903 height 56
click at [239, 249] on label "Attached Subsurface Sewage Treatment System Compliance Inspection" at bounding box center [387, 249] width 296 height 14
click at [239, 249] on input "Attached Subsurface Sewage Treatment System Compliance Inspection" at bounding box center [243, 246] width 8 height 8
click at [245, 325] on div at bounding box center [278, 323] width 107 height 24
select select "9"
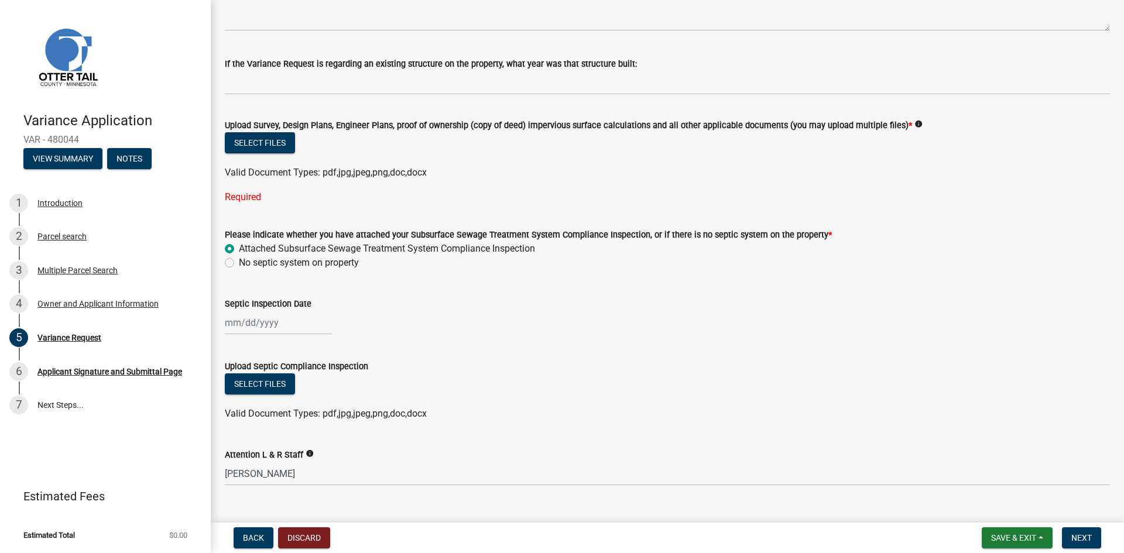
select select "2025"
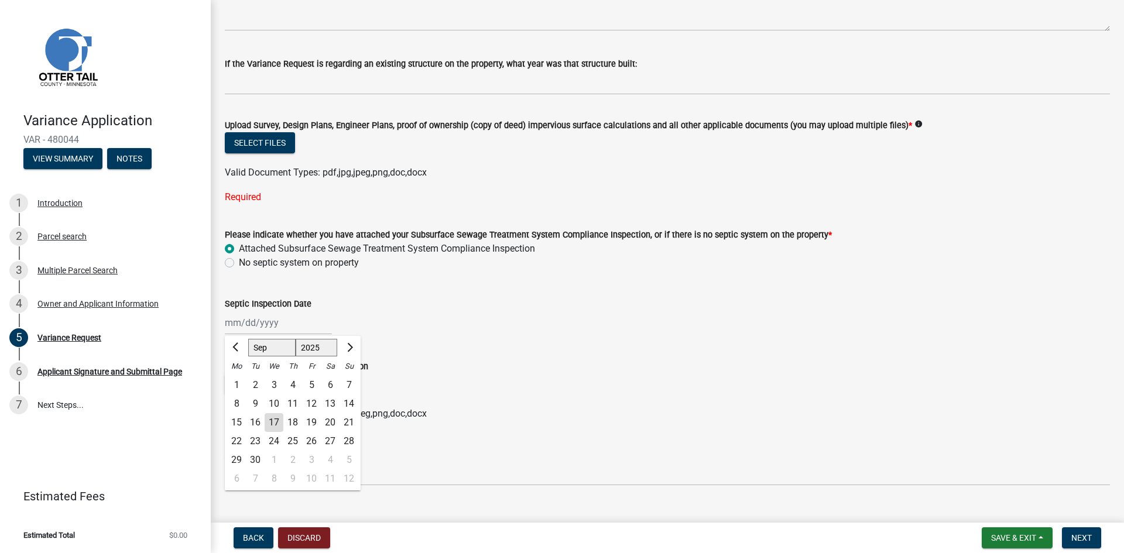
click at [239, 265] on label "No septic system on property" at bounding box center [299, 263] width 120 height 14
click at [239, 264] on input "No septic system on property" at bounding box center [243, 260] width 8 height 8
radio input "true"
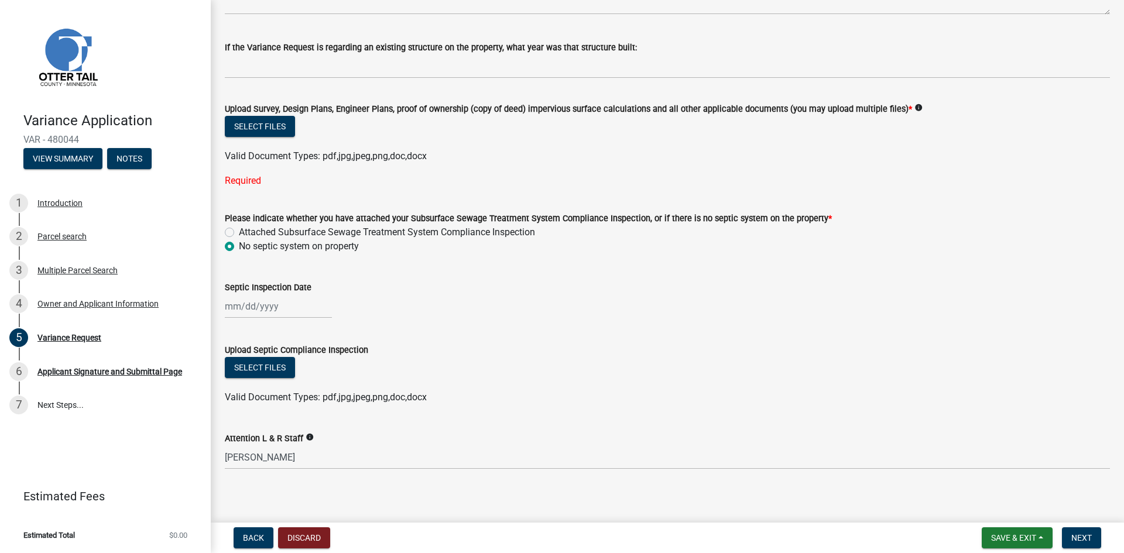
scroll to position [385, 0]
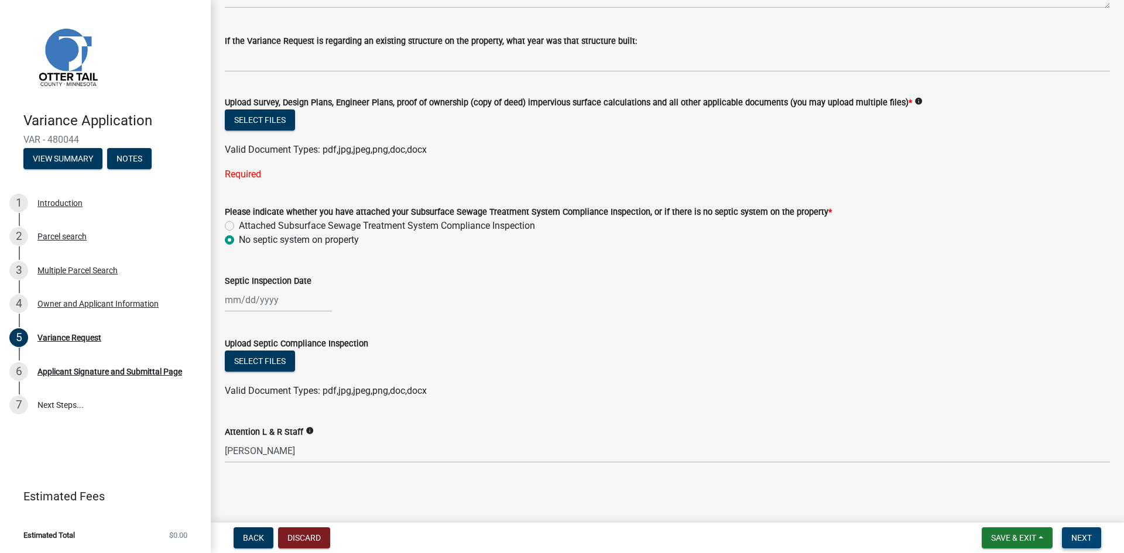
click at [1072, 537] on span "Next" at bounding box center [1082, 537] width 20 height 9
click at [1075, 533] on span "Next" at bounding box center [1082, 537] width 20 height 9
click at [239, 226] on label "Attached Subsurface Sewage Treatment System Compliance Inspection" at bounding box center [387, 226] width 296 height 14
click at [239, 226] on input "Attached Subsurface Sewage Treatment System Compliance Inspection" at bounding box center [243, 223] width 8 height 8
radio input "true"
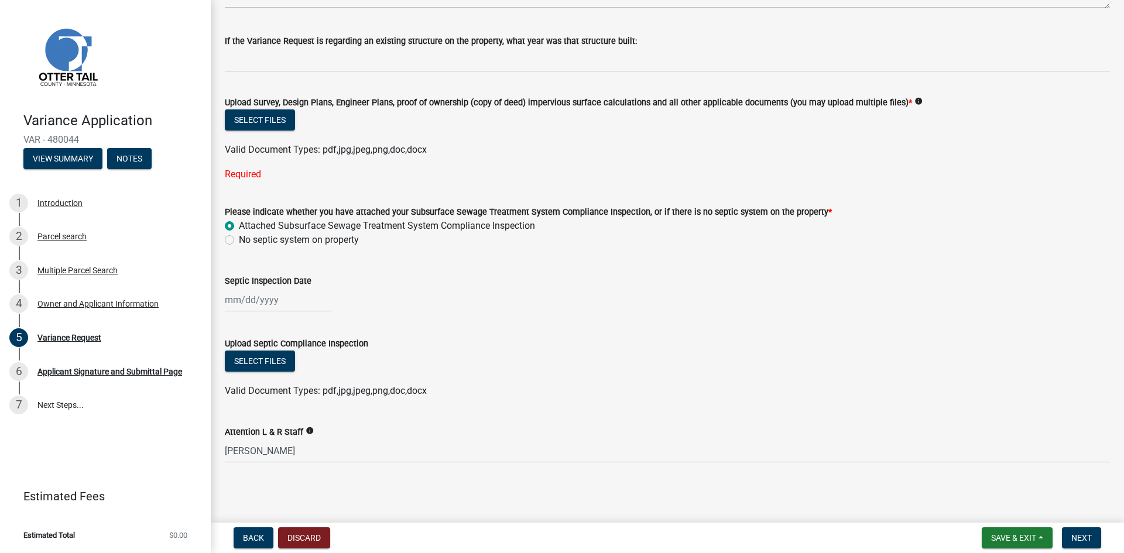
select select "9"
select select "2025"
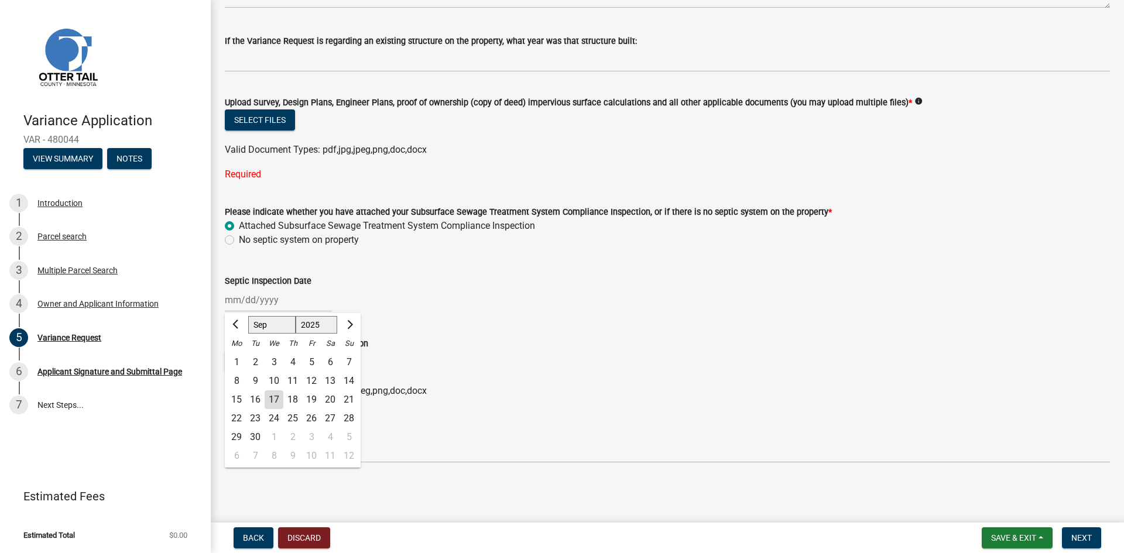
click at [237, 306] on div "[PERSON_NAME] Feb Mar Apr [PERSON_NAME][DATE] Oct Nov [DATE] 1526 1527 1528 152…" at bounding box center [278, 300] width 107 height 24
click at [275, 394] on div "17" at bounding box center [274, 400] width 19 height 19
type input "[DATE]"
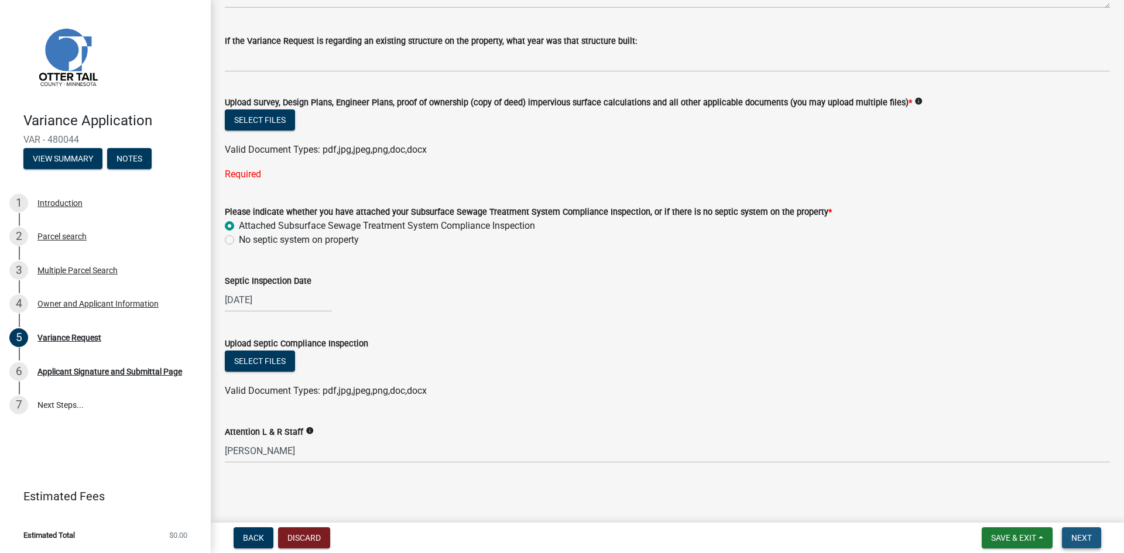
click at [1077, 537] on span "Next" at bounding box center [1082, 537] width 20 height 9
select select "9"
select select "2025"
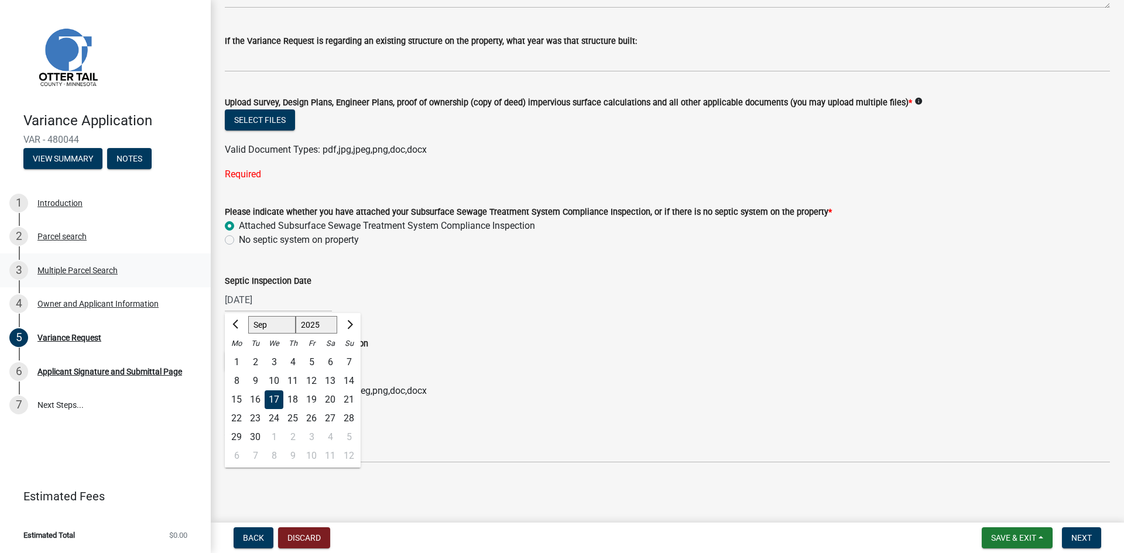
drag, startPoint x: 278, startPoint y: 300, endPoint x: 172, endPoint y: 278, distance: 107.6
click at [170, 280] on div "Variance Application VAR - 480044 View Summary Notes 1 Introduction 2 Parcel se…" at bounding box center [562, 276] width 1124 height 553
click at [360, 311] on div "[DATE] [PERSON_NAME] Apr [PERSON_NAME][DATE] Sep Oct Nov [DATE] 1526 1527 1528 …" at bounding box center [667, 300] width 885 height 24
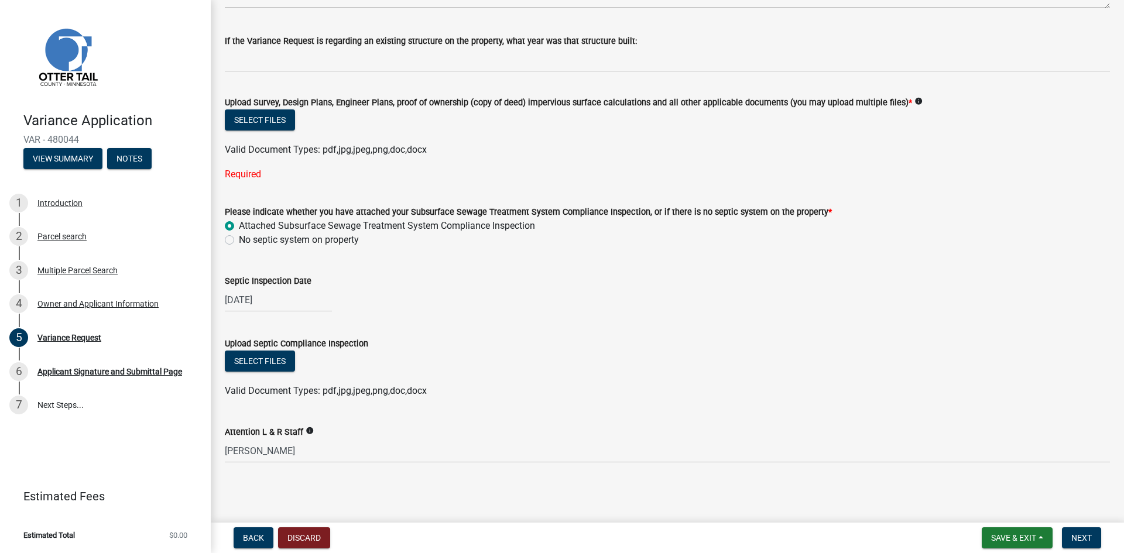
select select "9"
select select "2025"
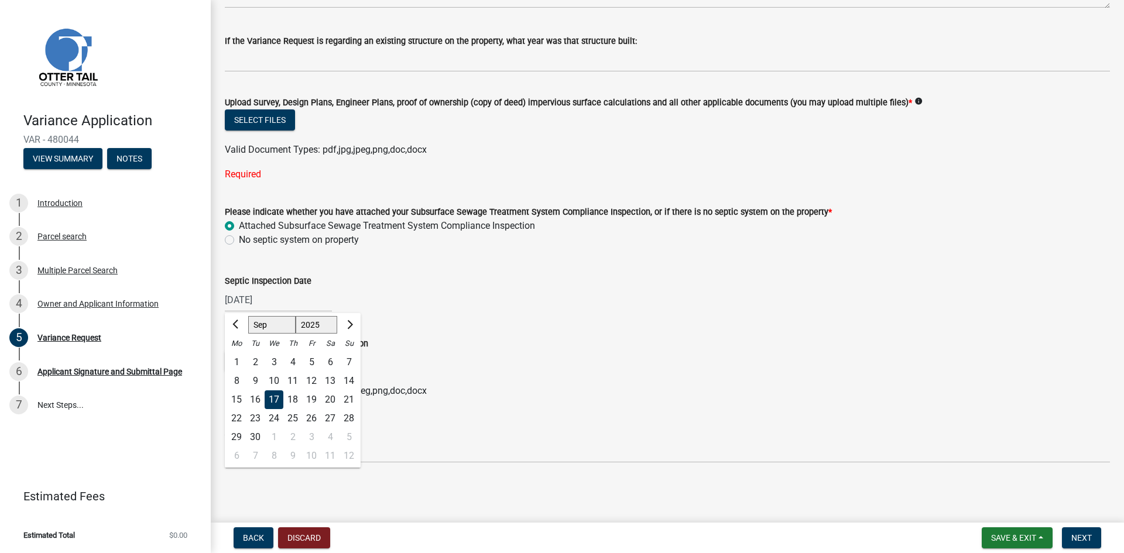
click at [288, 295] on div "[DATE] [PERSON_NAME] Apr [PERSON_NAME][DATE] Sep Oct Nov [DATE] 1526 1527 1528 …" at bounding box center [278, 300] width 107 height 24
click at [318, 293] on input "[DATE]" at bounding box center [278, 300] width 107 height 24
click at [274, 262] on div "Septic Inspection Date [DATE] Jan Feb Mar Apr May Jun [DATE] Aug Sep Oct Nov [D…" at bounding box center [667, 285] width 885 height 54
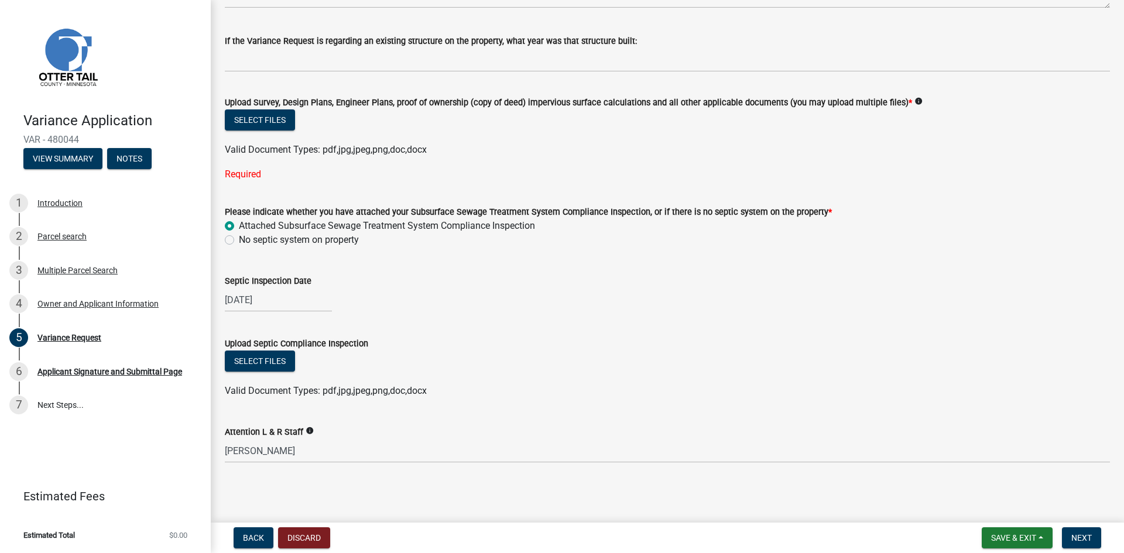
drag, startPoint x: 247, startPoint y: 160, endPoint x: 210, endPoint y: 159, distance: 36.9
drag, startPoint x: 210, startPoint y: 159, endPoint x: 506, endPoint y: 251, distance: 310.2
click at [506, 251] on wm-data-entity-input "Please indicate whether you have attached your Subsurface Sewage Treatment Syst…" at bounding box center [667, 224] width 885 height 67
click at [276, 119] on button "Select files" at bounding box center [260, 120] width 70 height 21
click at [243, 529] on button "Back" at bounding box center [254, 538] width 40 height 21
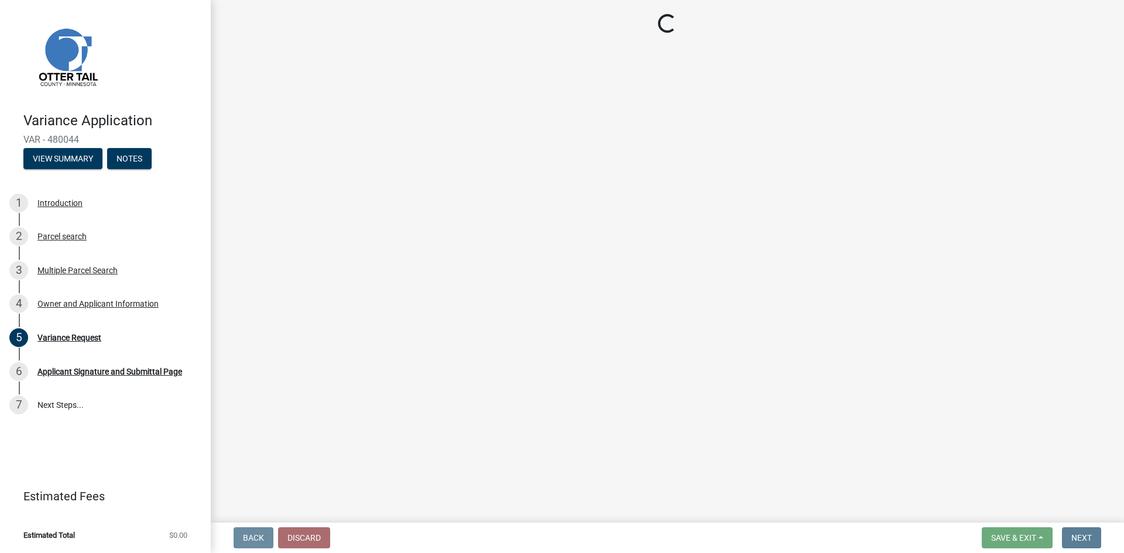
scroll to position [0, 0]
select select "da3f784e-0010-43cd-bd09-4cbc046e05e4"
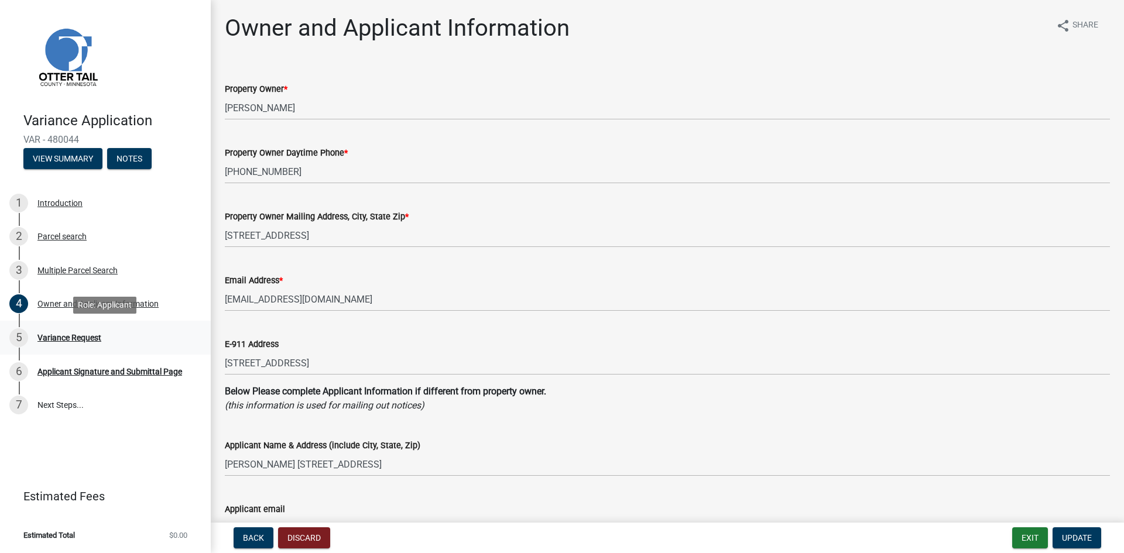
click at [59, 343] on div "5 Variance Request" at bounding box center [100, 338] width 183 height 19
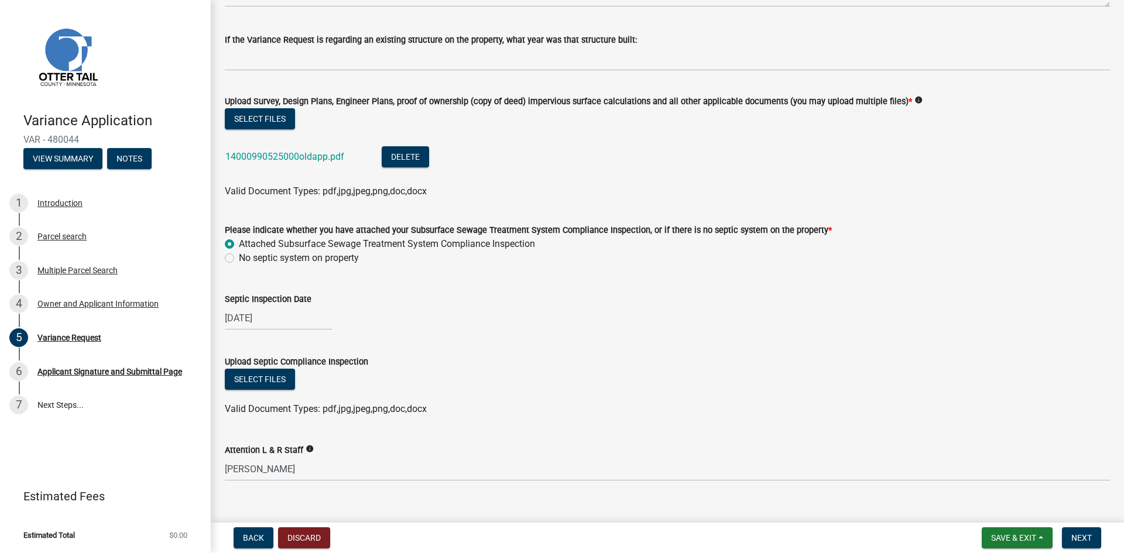
scroll to position [404, 0]
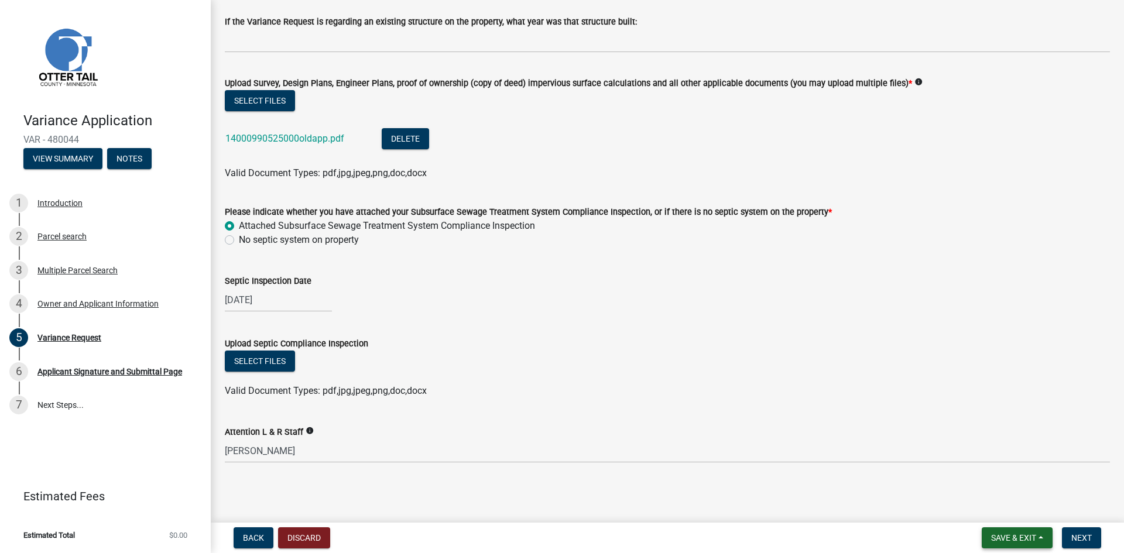
click at [996, 530] on button "Save & Exit" at bounding box center [1017, 538] width 71 height 21
click at [984, 504] on button "Save & Exit" at bounding box center [1006, 508] width 94 height 28
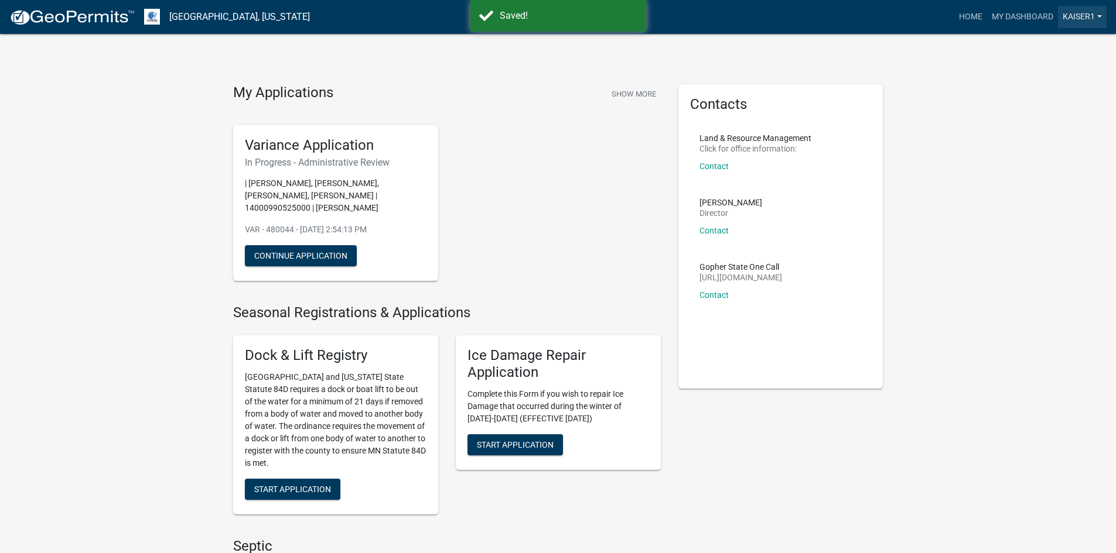
click at [1093, 16] on link "Kaiser1" at bounding box center [1082, 17] width 49 height 22
click at [1046, 91] on link "Logout" at bounding box center [1059, 86] width 94 height 28
